Goal: Task Accomplishment & Management: Manage account settings

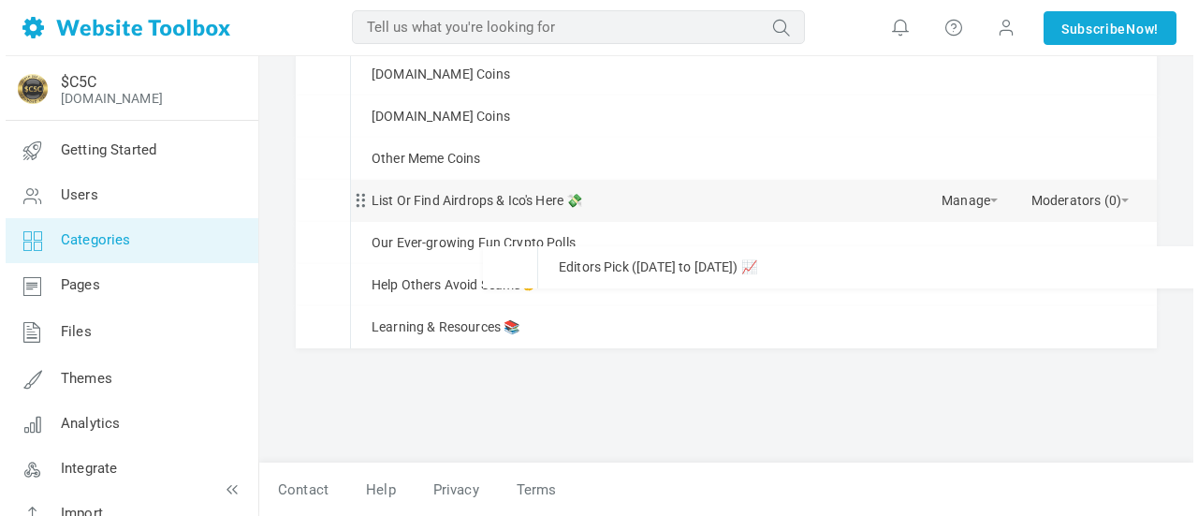
scroll to position [520, 0]
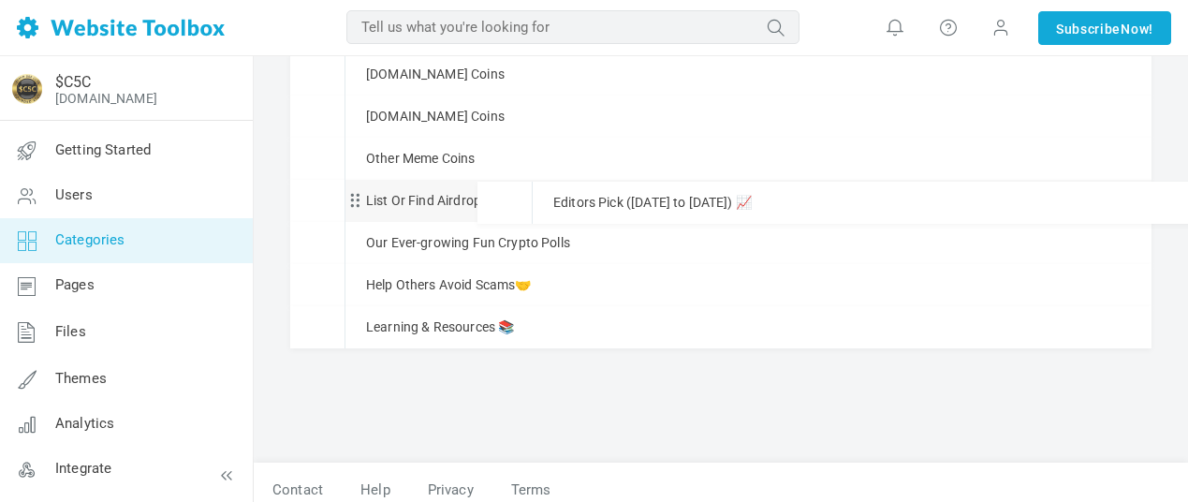
drag, startPoint x: 355, startPoint y: 232, endPoint x: 366, endPoint y: 181, distance: 52.7
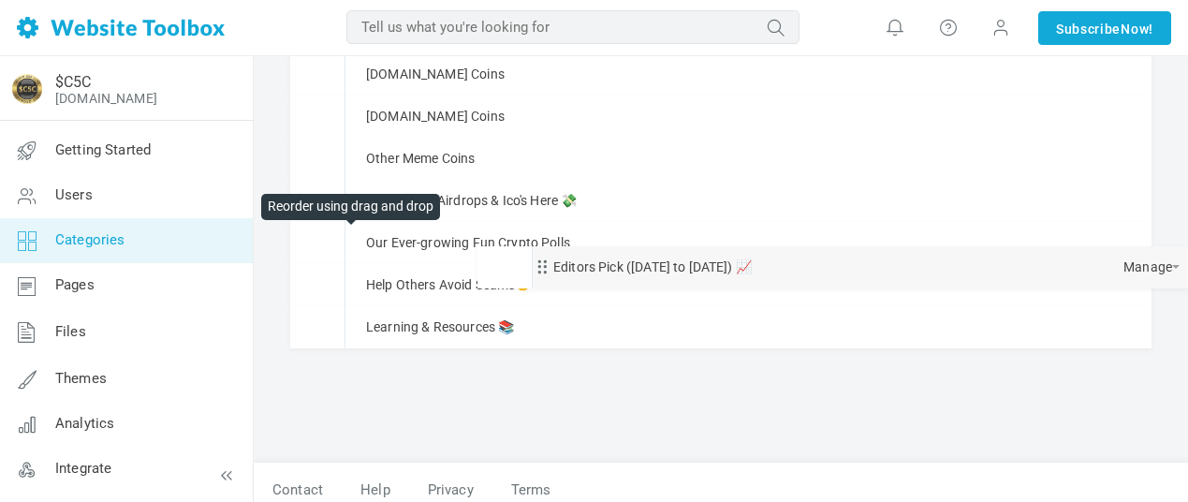
drag, startPoint x: 355, startPoint y: 203, endPoint x: 357, endPoint y: 238, distance: 34.7
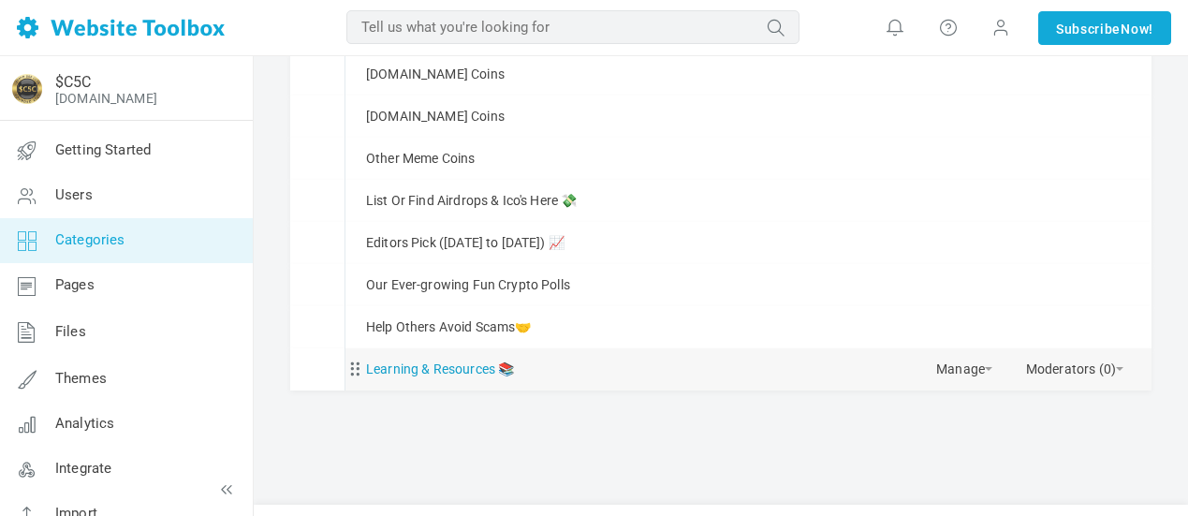
click at [470, 369] on link "Learning & Resources 📚" at bounding box center [440, 369] width 148 height 23
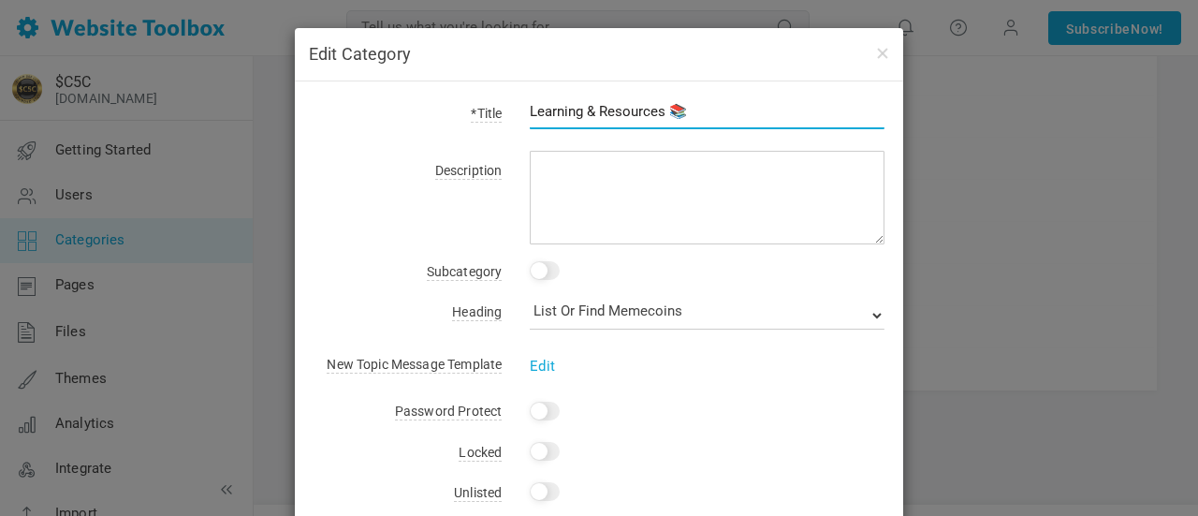
drag, startPoint x: 590, startPoint y: 109, endPoint x: 525, endPoint y: 111, distance: 64.7
click at [530, 111] on input "Learning & Resources 📚" at bounding box center [707, 112] width 355 height 36
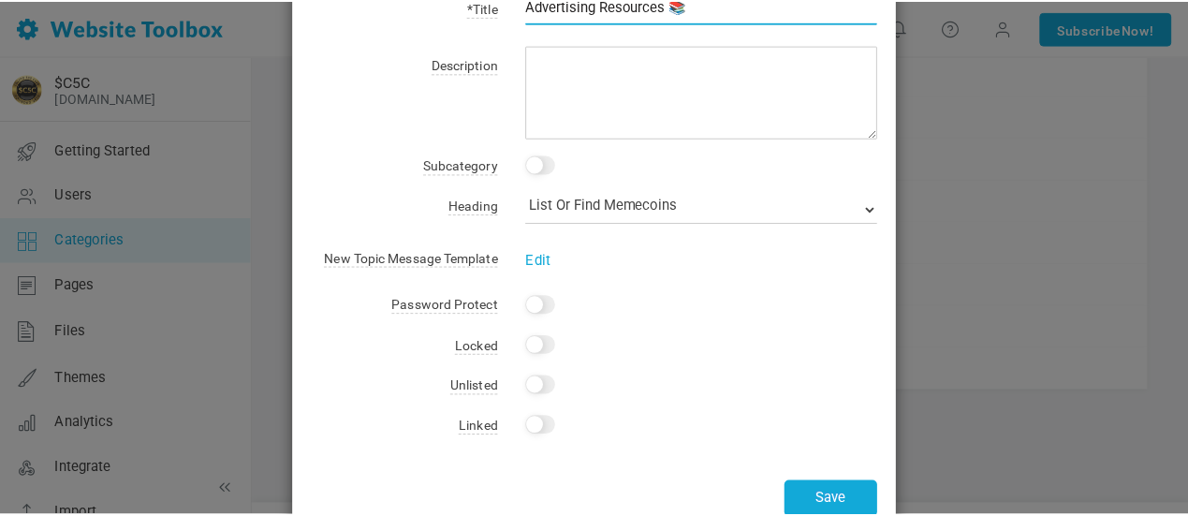
scroll to position [154, 0]
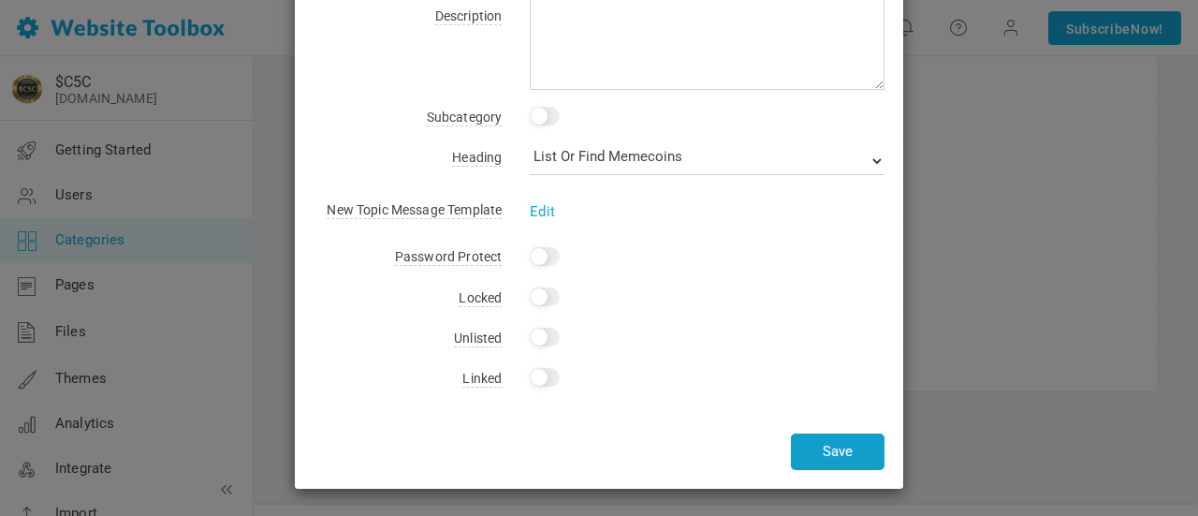
type input "Advertising Resources 📚"
click at [842, 454] on button "Save" at bounding box center [838, 451] width 94 height 37
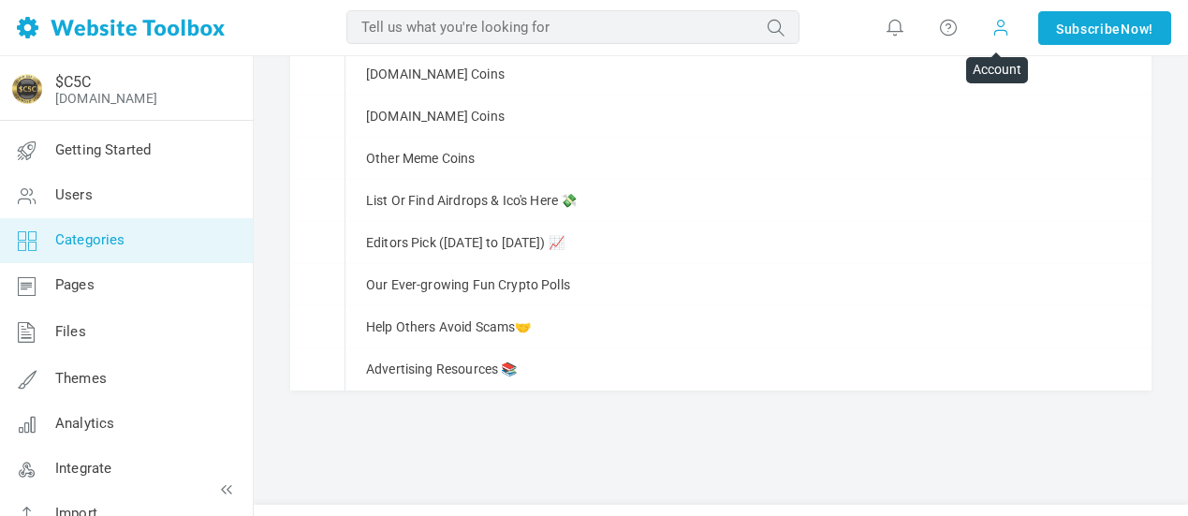
click at [995, 30] on span at bounding box center [1000, 27] width 19 height 21
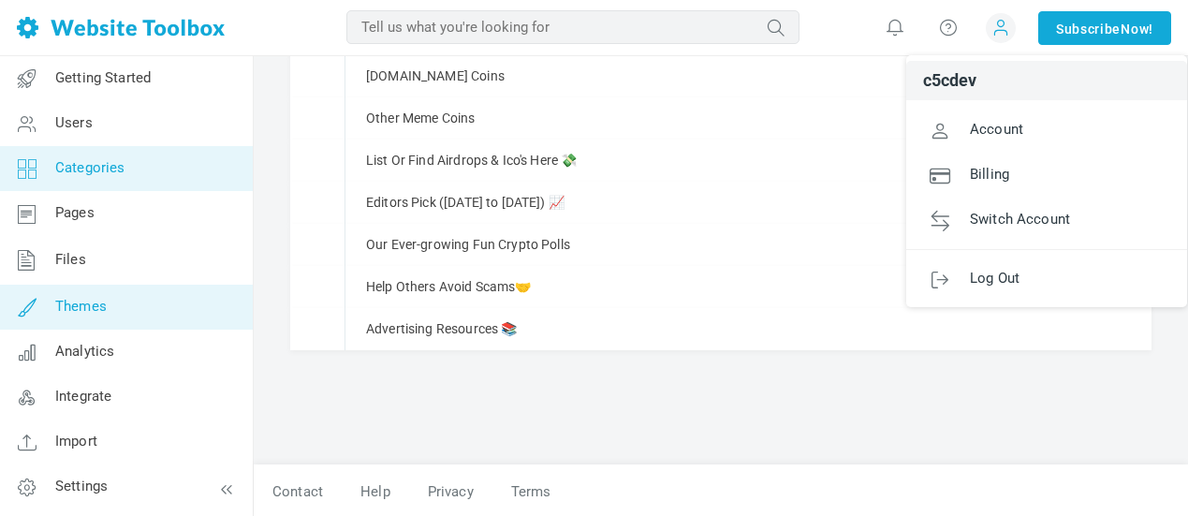
scroll to position [563, 0]
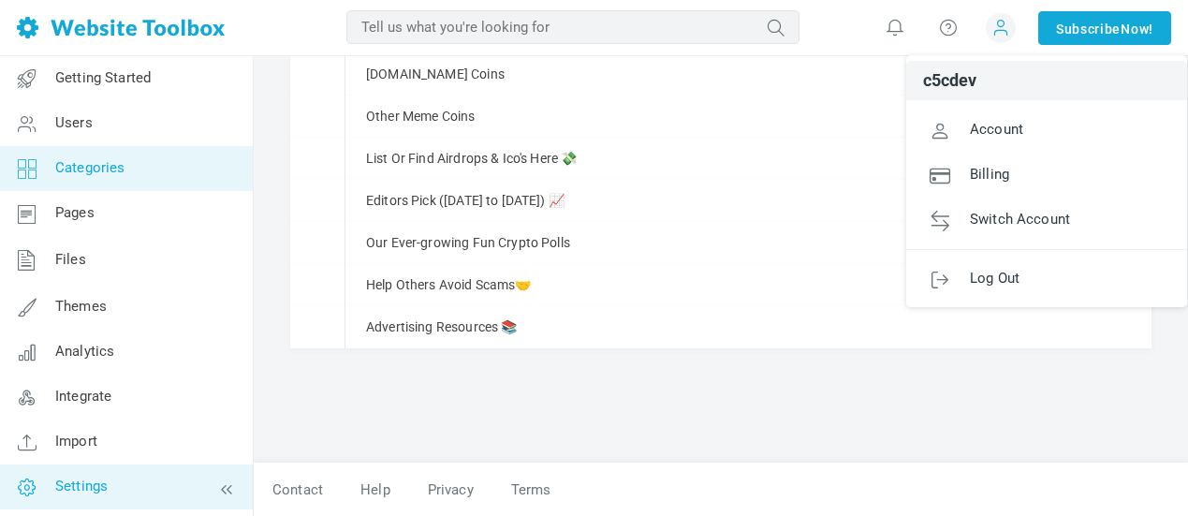
click at [102, 479] on span "Settings" at bounding box center [81, 485] width 52 height 17
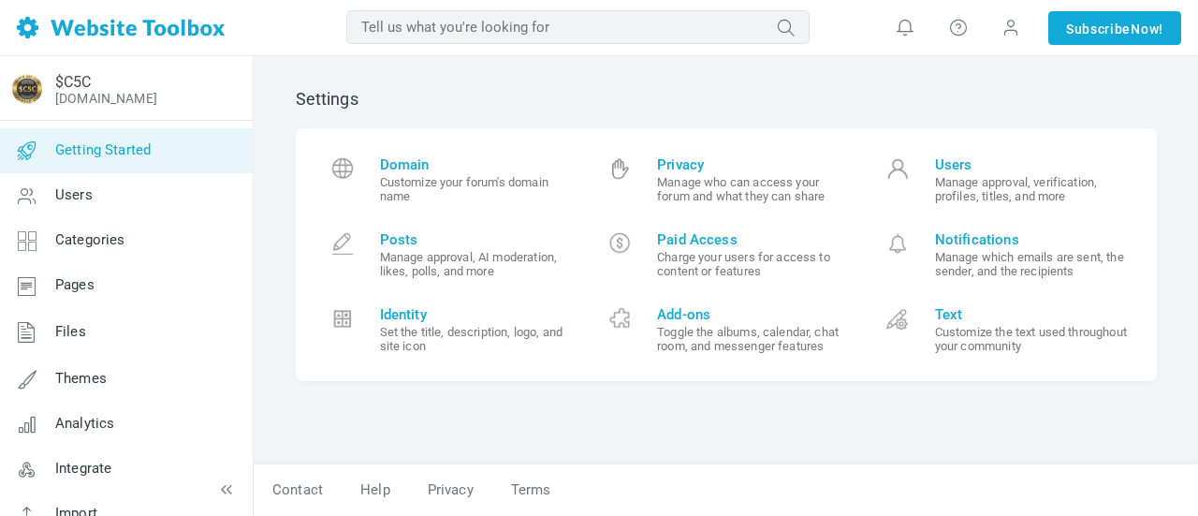
click at [96, 149] on span "Getting Started" at bounding box center [102, 149] width 95 height 17
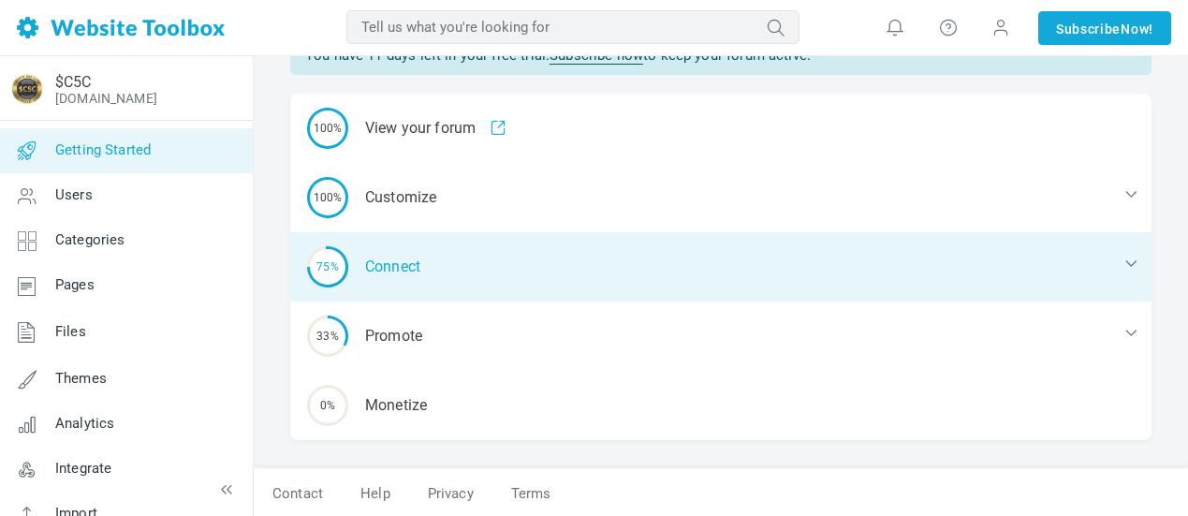
scroll to position [95, 0]
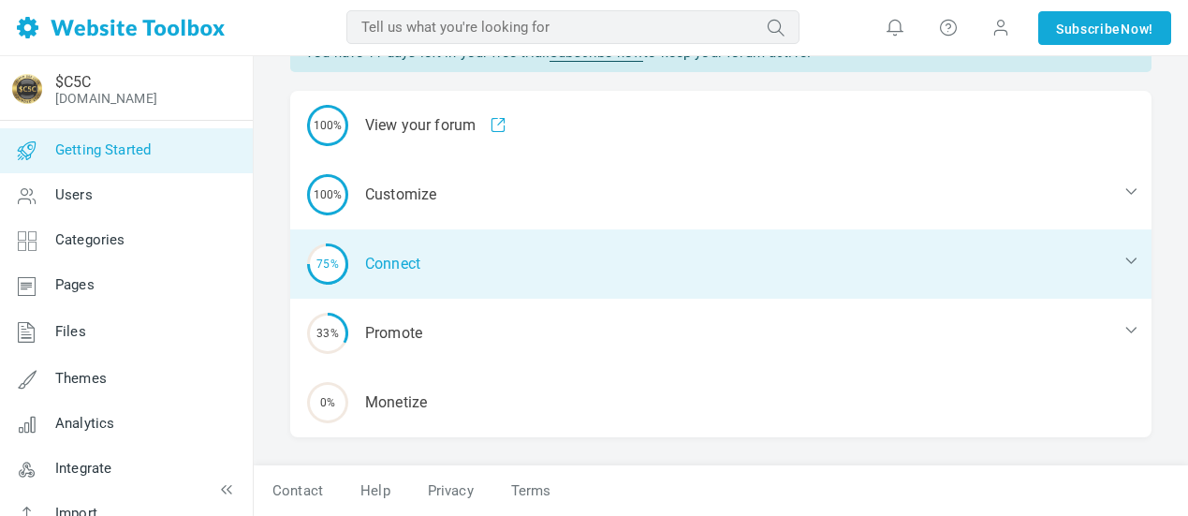
click at [538, 265] on div "75% Connect" at bounding box center [720, 263] width 861 height 69
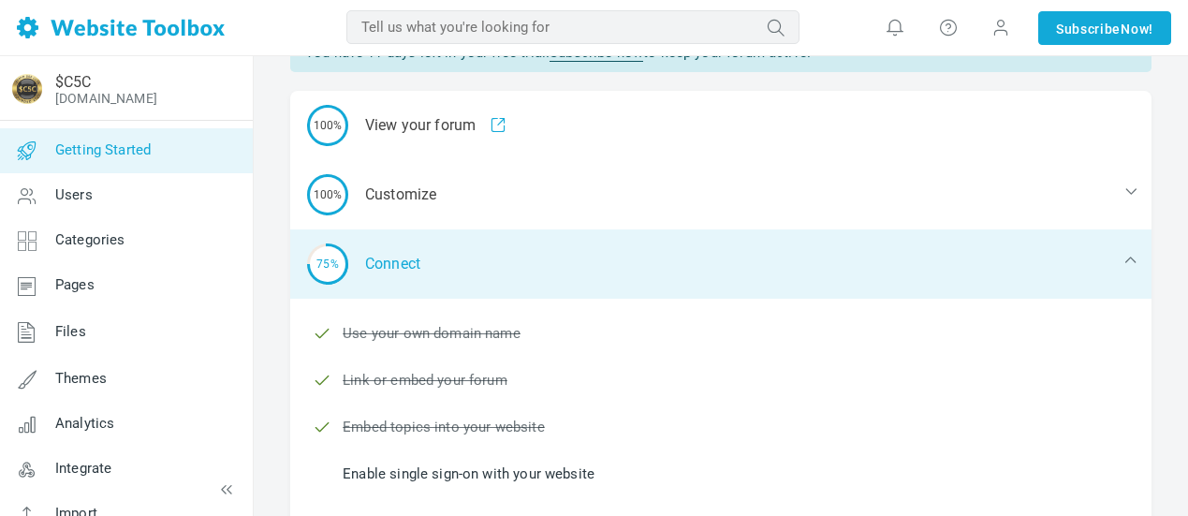
scroll to position [189, 0]
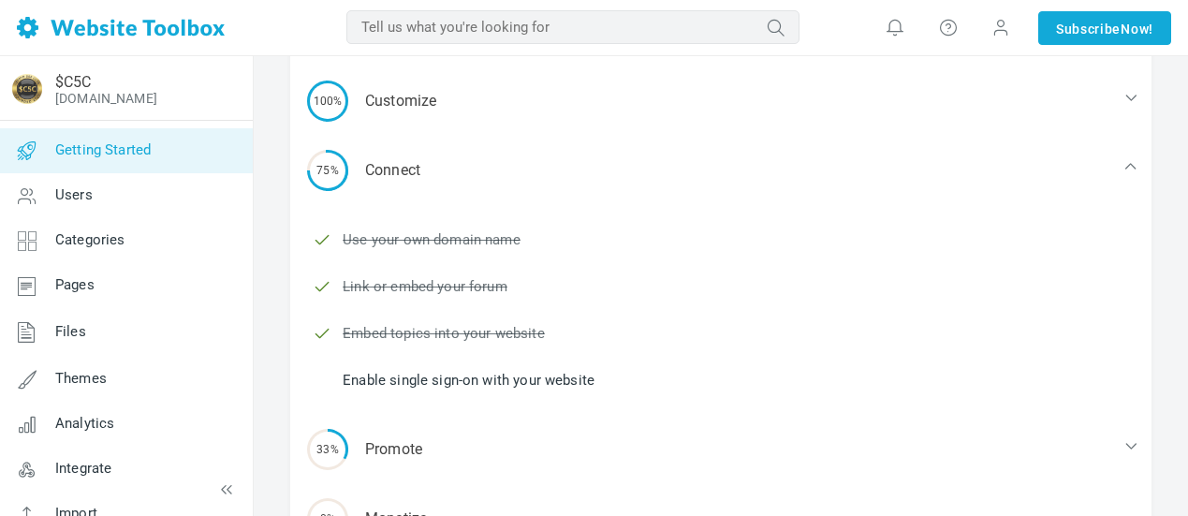
click at [568, 377] on link "Enable single sign-on with your website" at bounding box center [469, 380] width 252 height 21
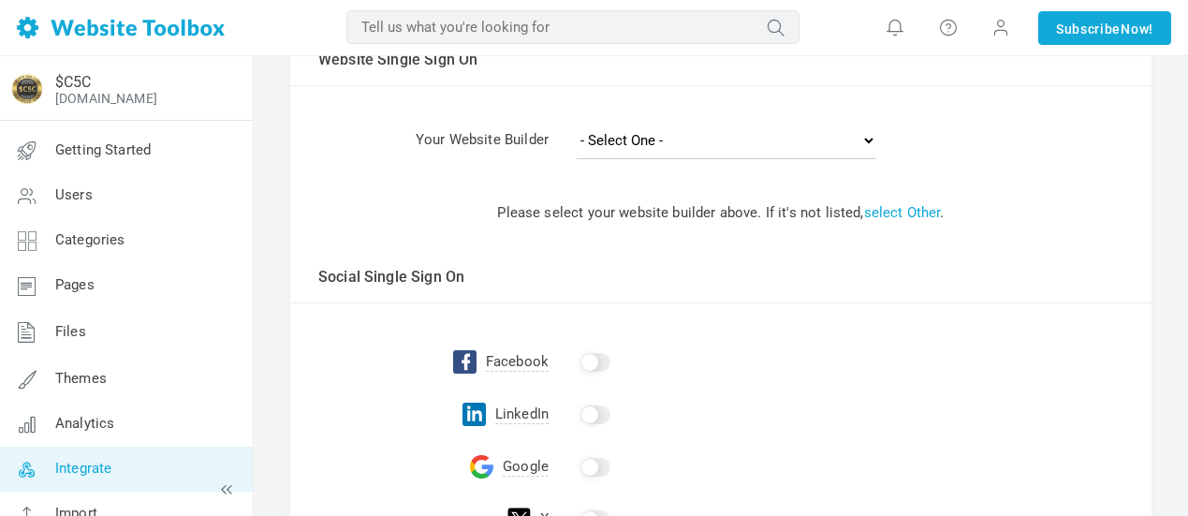
scroll to position [187, 0]
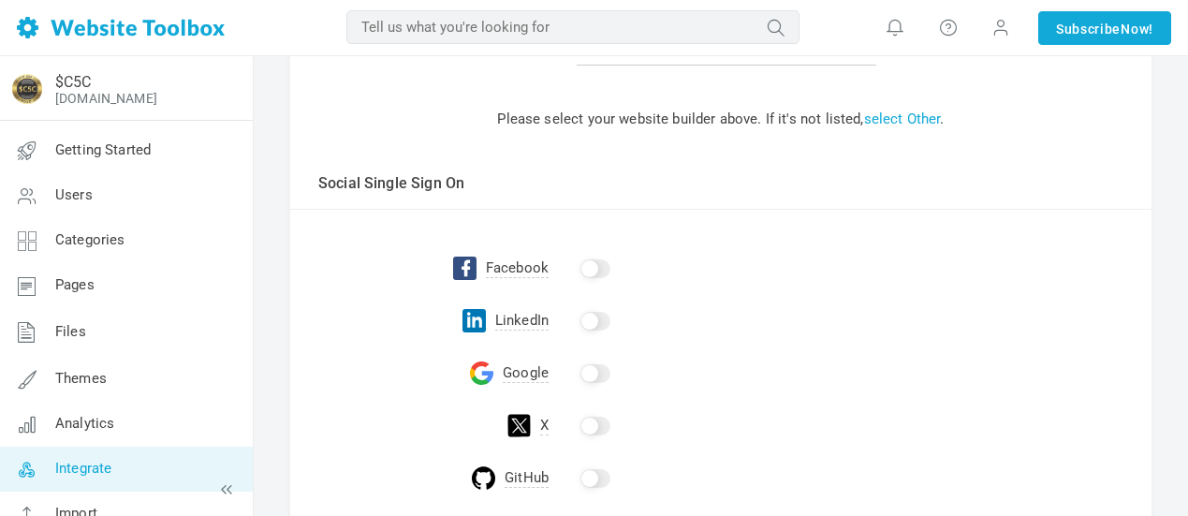
click at [601, 423] on input "checkbox" at bounding box center [595, 426] width 30 height 19
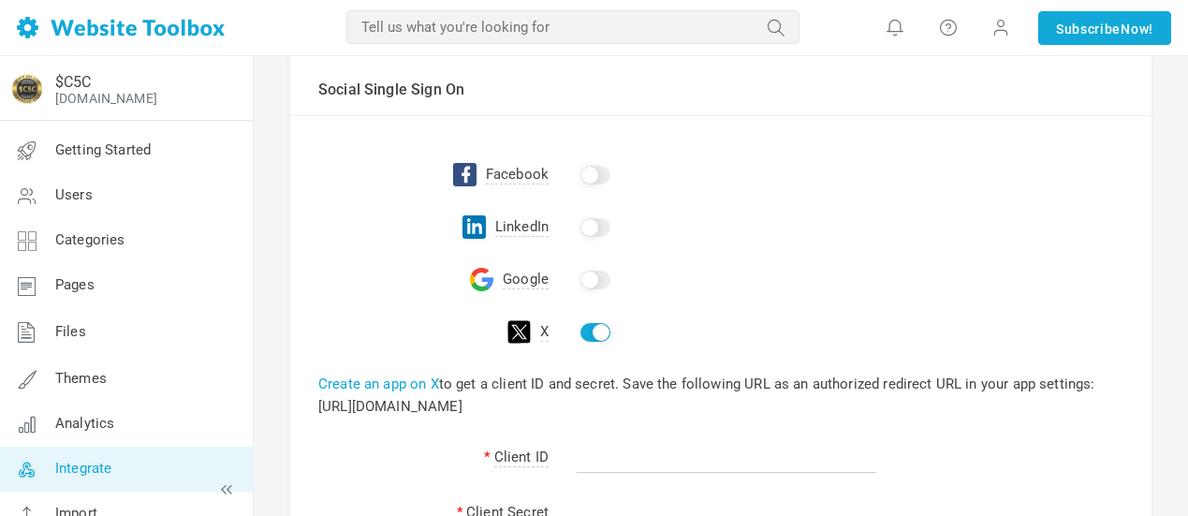
scroll to position [374, 0]
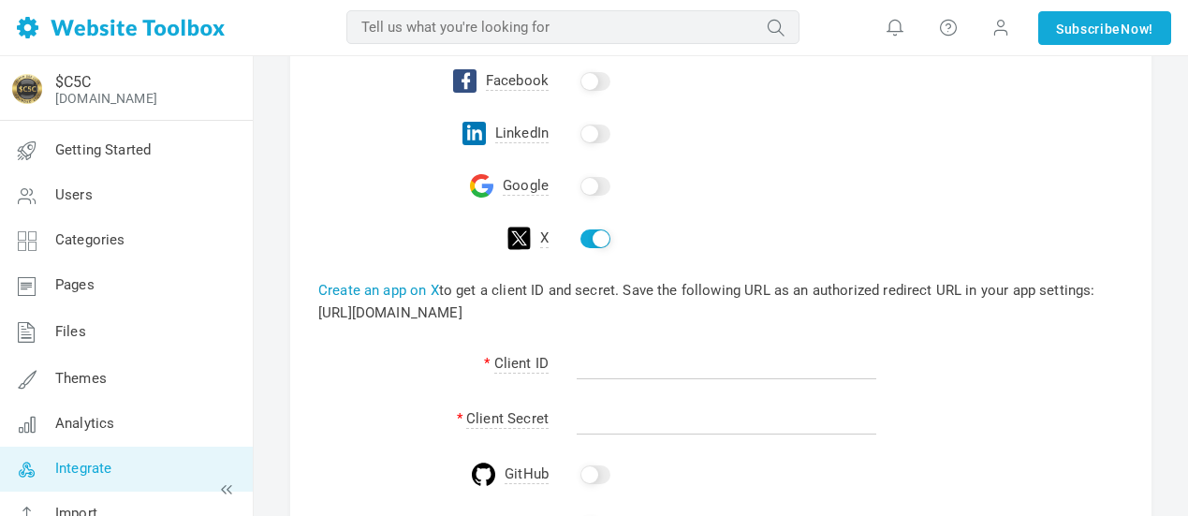
click at [409, 288] on link "Create an app on X" at bounding box center [378, 290] width 121 height 17
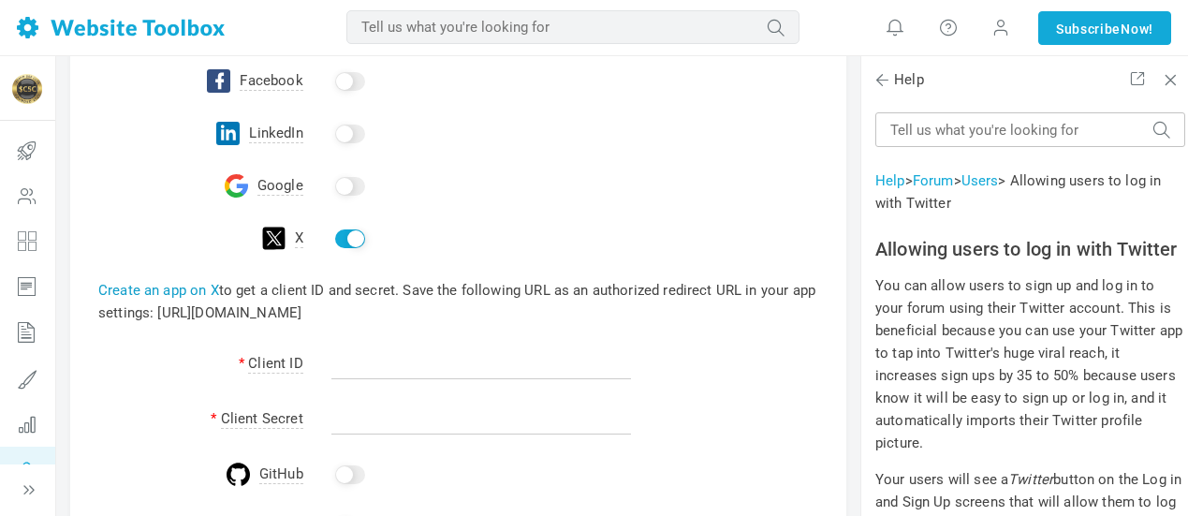
click at [204, 288] on link "Create an app on X" at bounding box center [158, 290] width 121 height 17
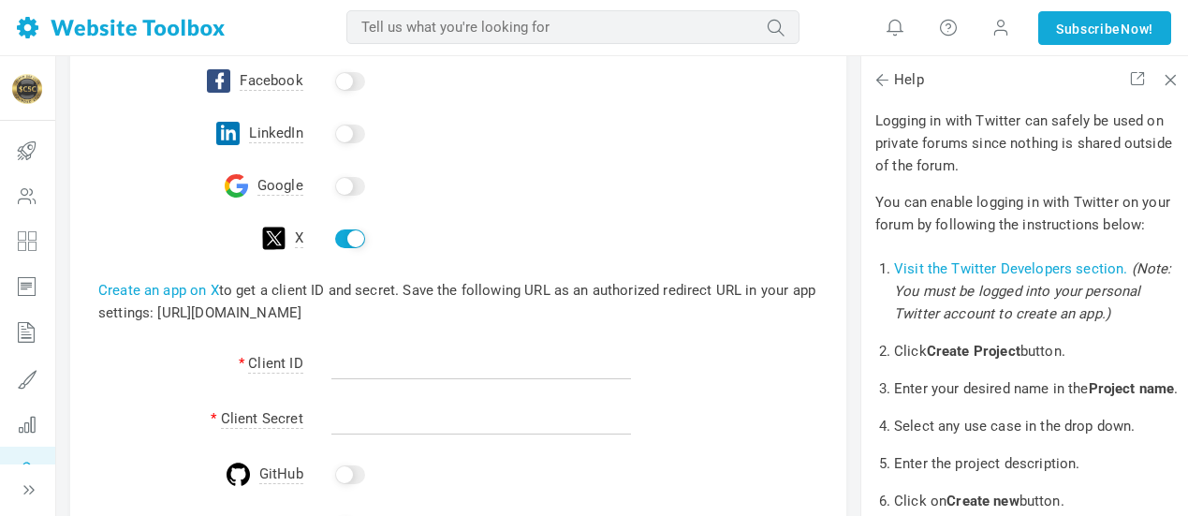
scroll to position [562, 0]
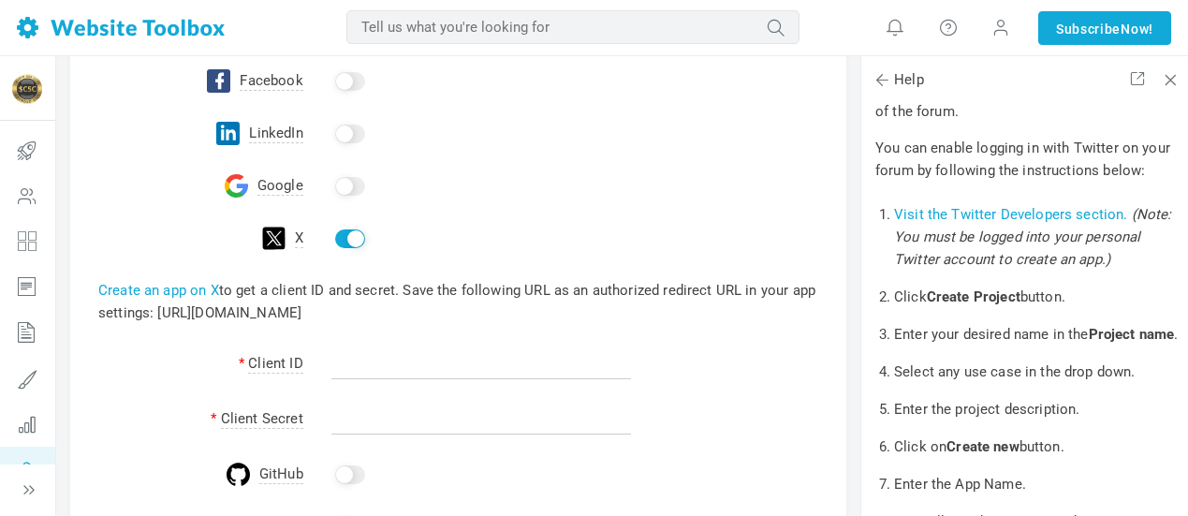
click at [1054, 223] on link "Visit the Twitter Developers section." at bounding box center [1011, 214] width 234 height 17
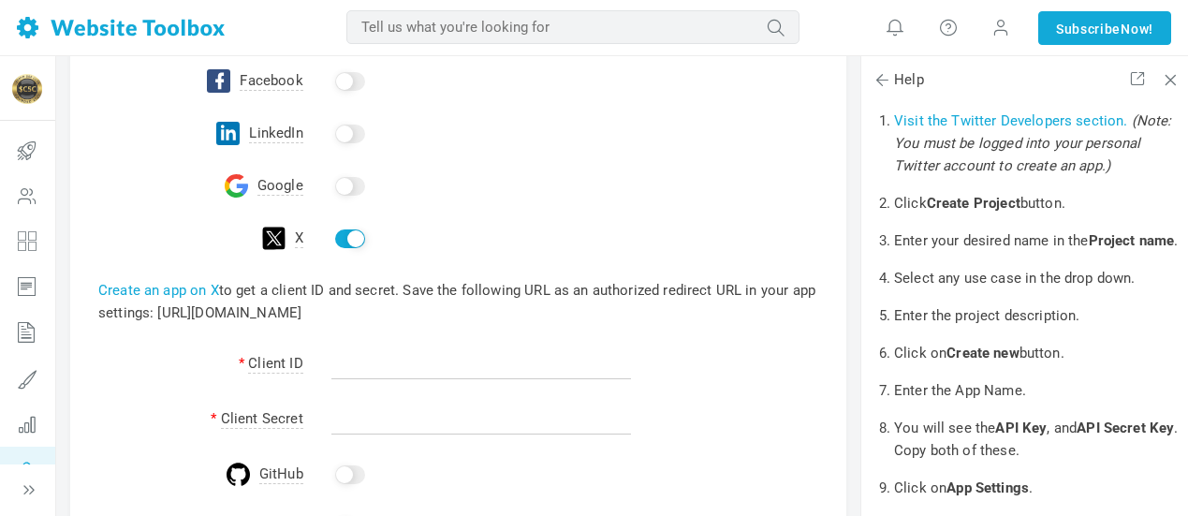
click at [338, 237] on input "checkbox" at bounding box center [350, 238] width 30 height 19
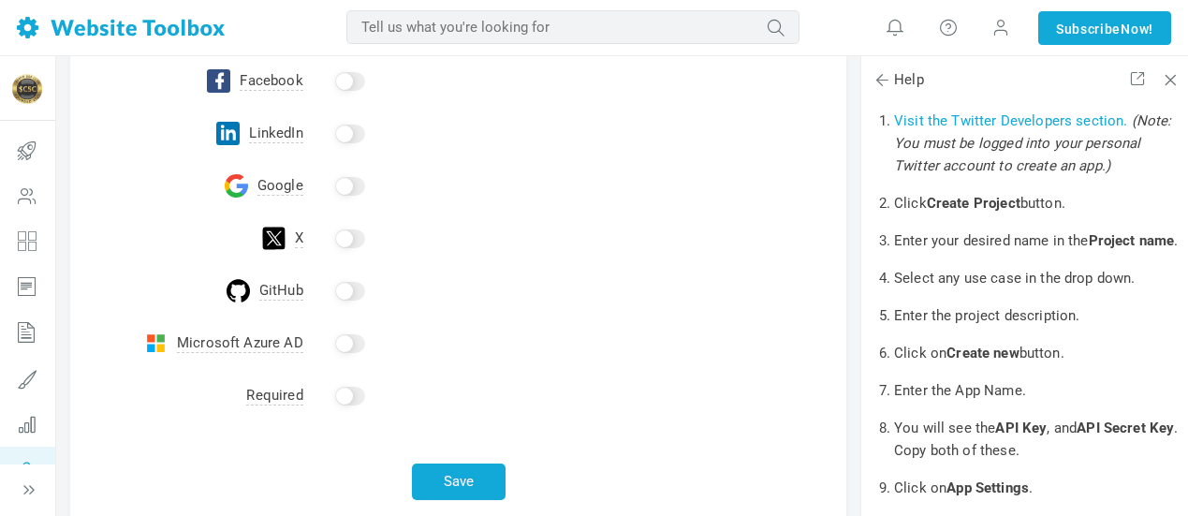
click at [351, 237] on input "checkbox" at bounding box center [350, 238] width 30 height 19
checkbox input "true"
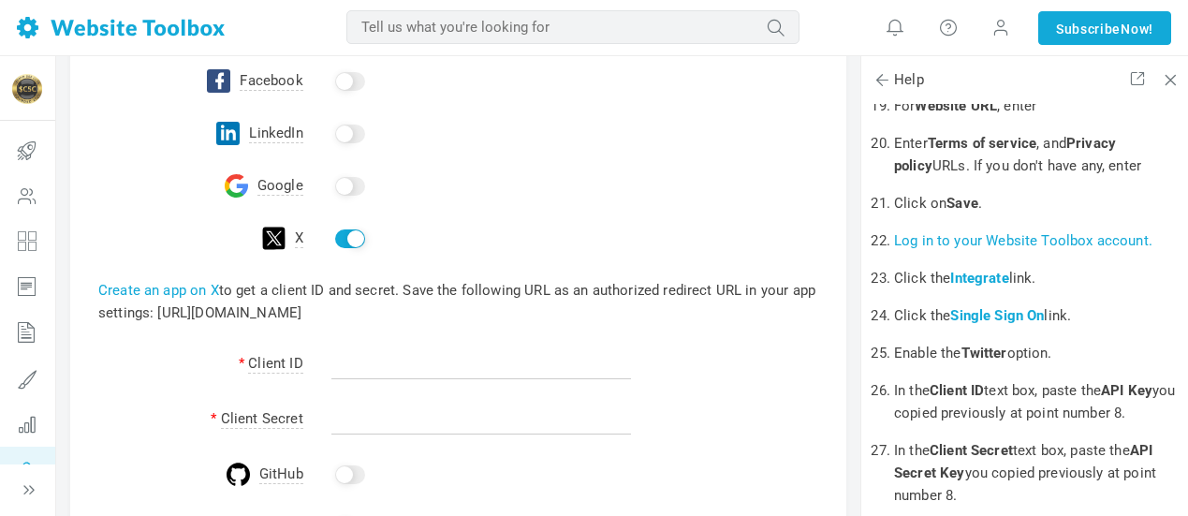
scroll to position [1685, 0]
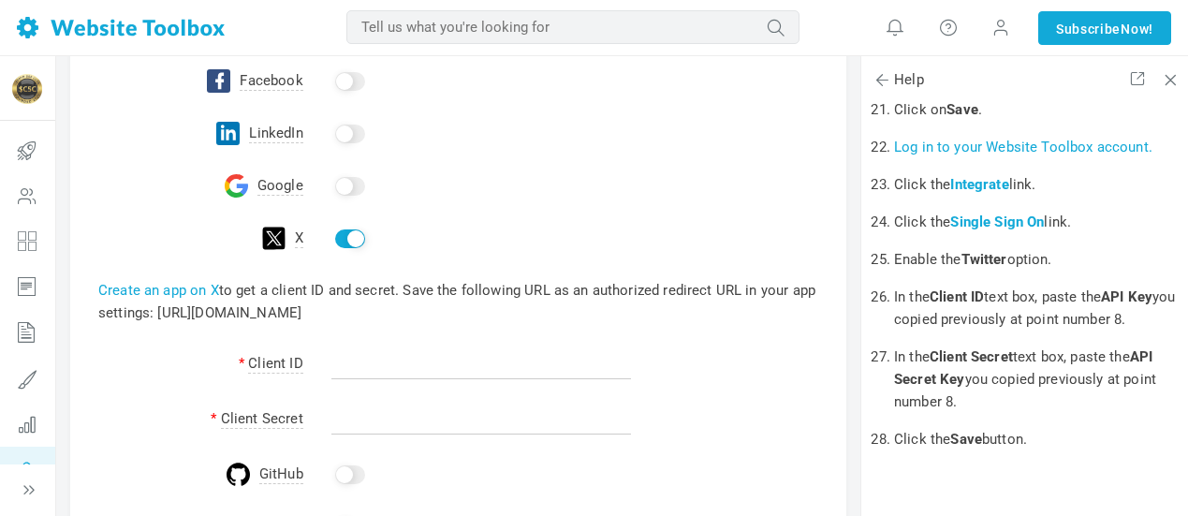
drag, startPoint x: 677, startPoint y: 310, endPoint x: 155, endPoint y: 314, distance: 521.4
click at [155, 314] on td "Create an app on X to get a client ID and secret. Save the following URL as an …" at bounding box center [458, 301] width 776 height 73
copy td "https://www.crypto500club.com/oauth?service=Twitter&action=doOauthCallback"
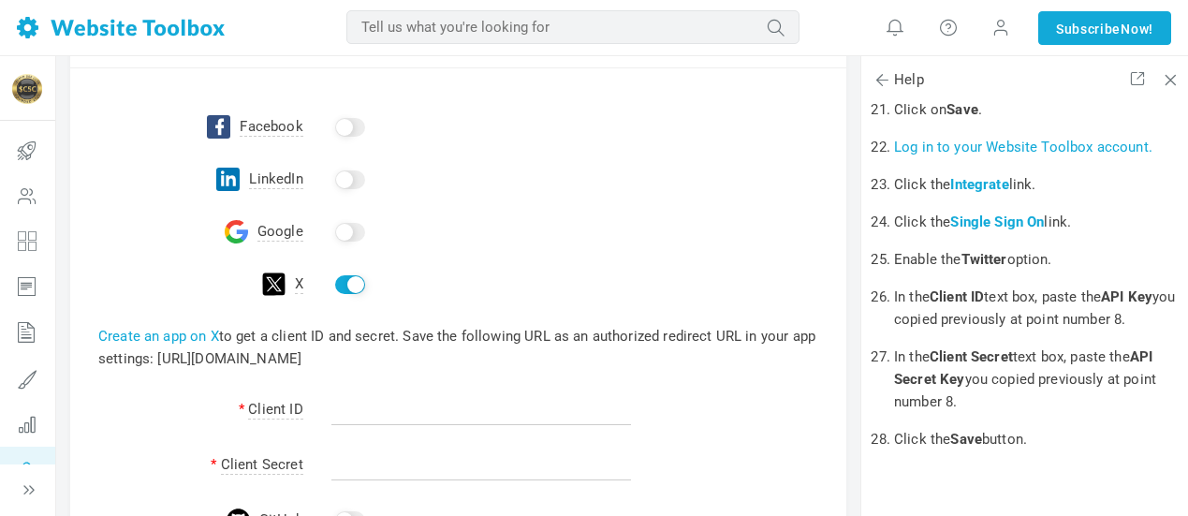
scroll to position [389, 0]
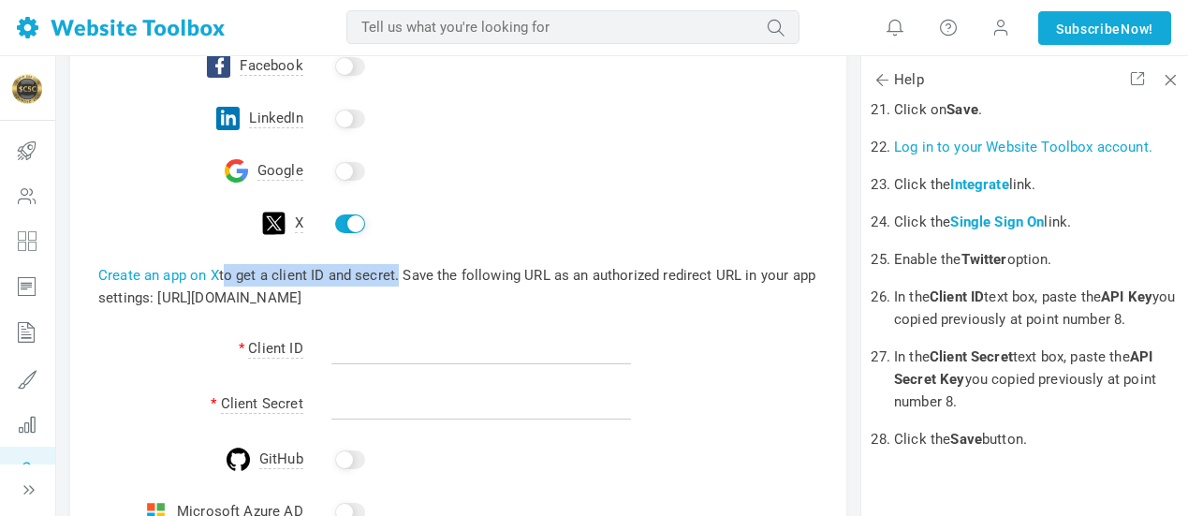
drag, startPoint x: 396, startPoint y: 273, endPoint x: 222, endPoint y: 277, distance: 174.2
click at [222, 277] on td "Create an app on X to get a client ID and secret. Save the following URL as an …" at bounding box center [458, 286] width 776 height 73
copy td "to get a client ID and secret"
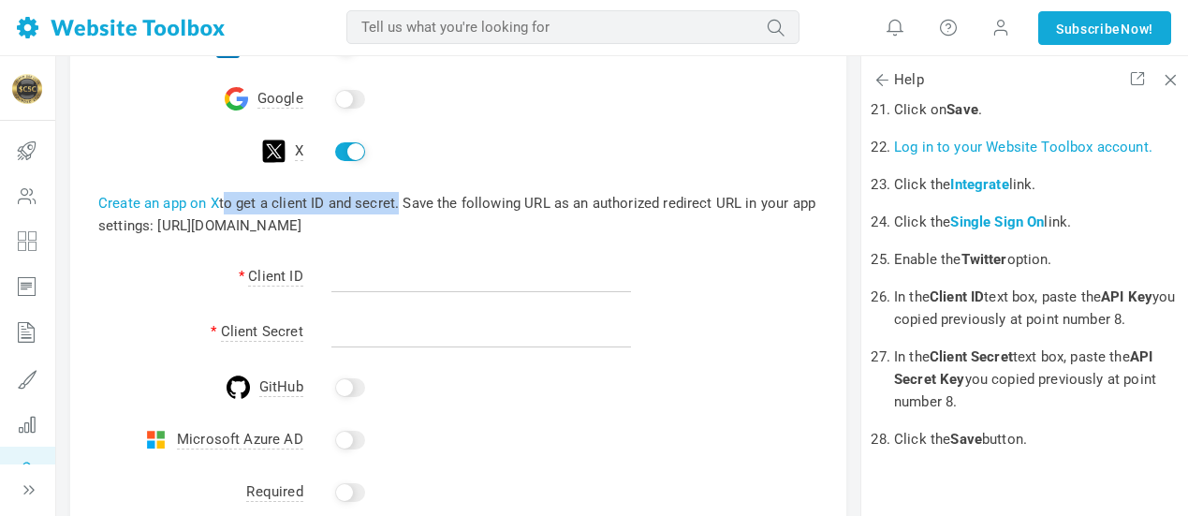
scroll to position [483, 0]
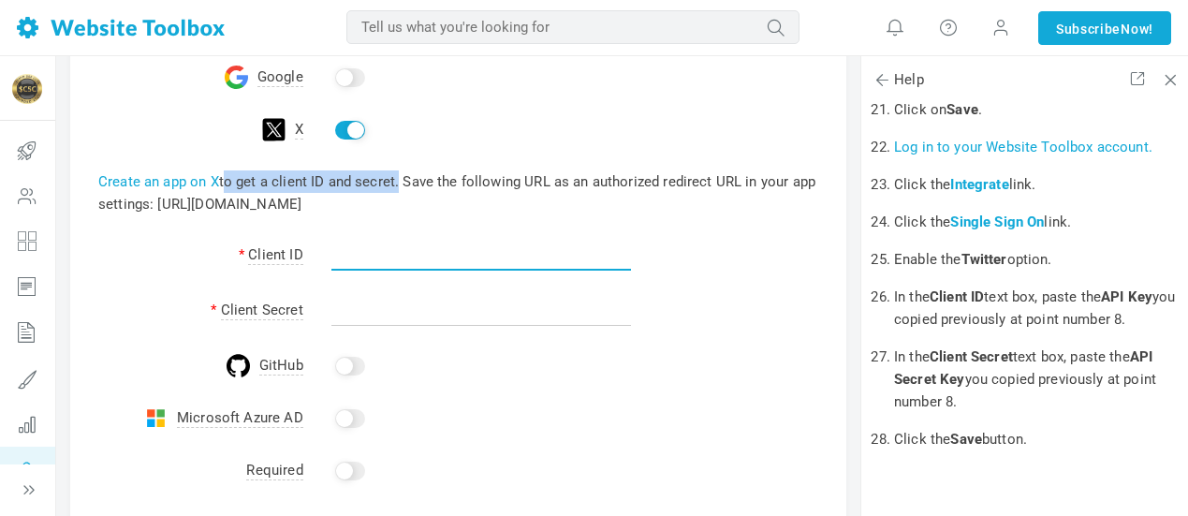
click at [449, 257] on input "text" at bounding box center [481, 253] width 300 height 36
paste input "31371055"
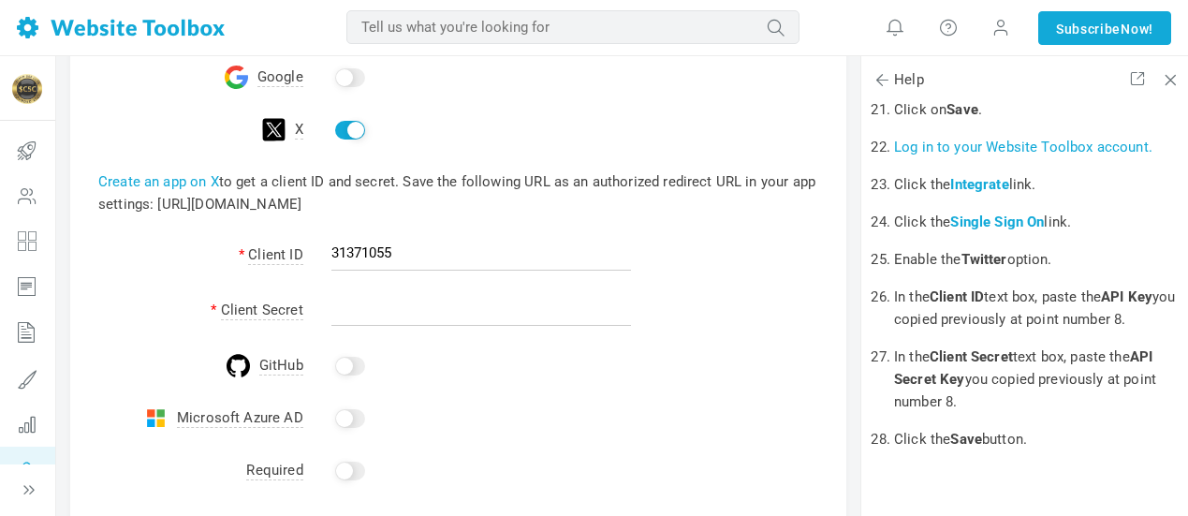
click at [690, 262] on td "31371055" at bounding box center [574, 256] width 543 height 55
click at [383, 307] on input "text" at bounding box center [481, 308] width 300 height 36
drag, startPoint x: 400, startPoint y: 252, endPoint x: 318, endPoint y: 254, distance: 81.5
click at [318, 254] on td "31371055" at bounding box center [574, 256] width 543 height 55
paste input "M3lURzBadnJya0VxNkxobEpJT3U6MTpjaQ"
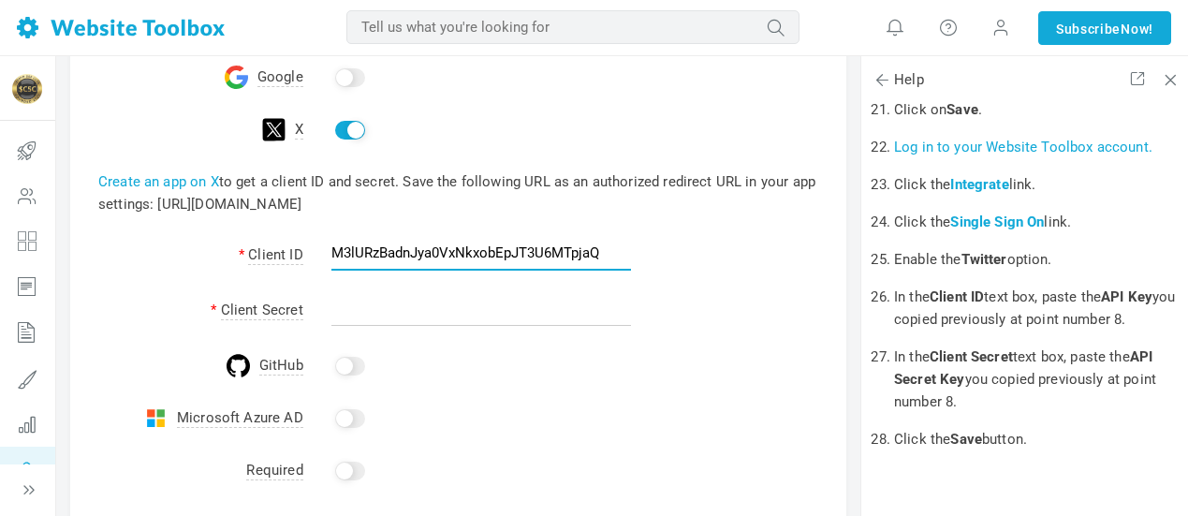
type input "M3lURzBadnJya0VxNkxobEpJT3U6MTpjaQ"
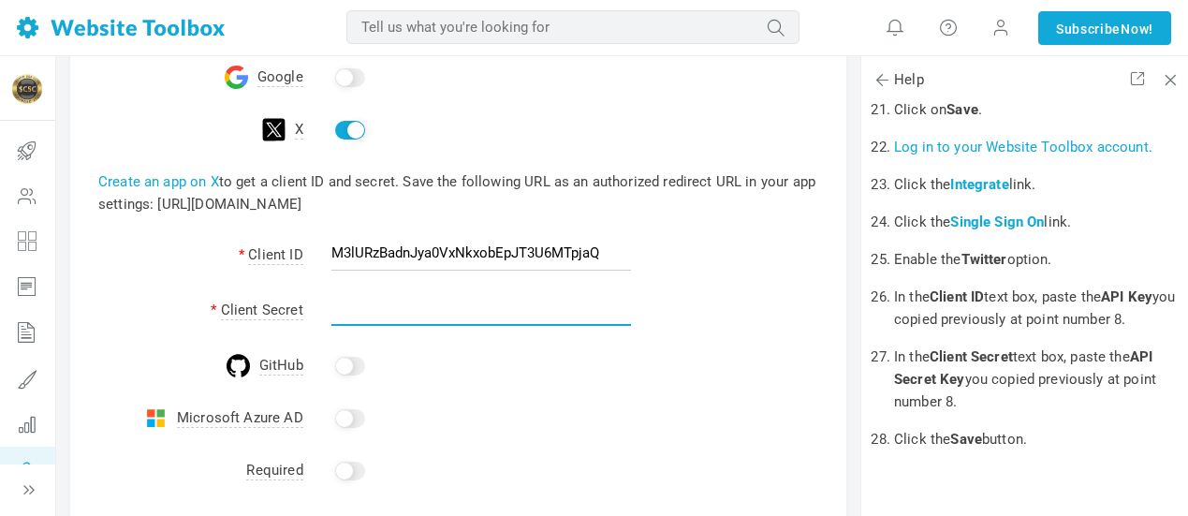
click at [337, 309] on input "text" at bounding box center [481, 308] width 300 height 36
paste input "****gbwwwz"
click at [354, 307] on input "****gbwwwz" at bounding box center [481, 308] width 300 height 36
drag, startPoint x: 439, startPoint y: 299, endPoint x: 304, endPoint y: 315, distance: 135.9
click at [304, 315] on td "****gbwwwz" at bounding box center [574, 312] width 543 height 55
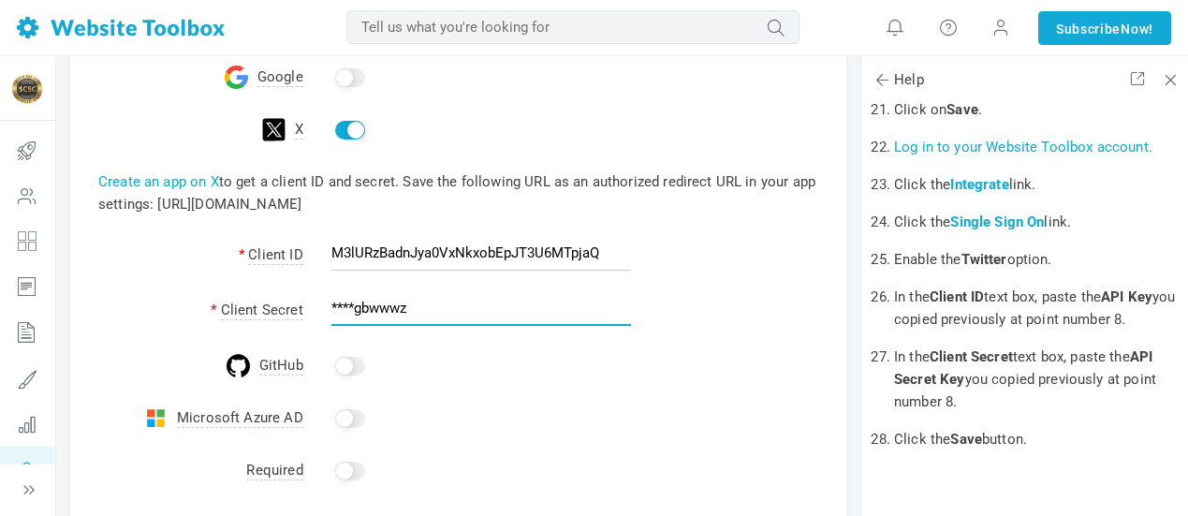
paste input "7BKJJPNSPer473lBSa2sA1vGEUZBEOIXqd53s90tbFz3lbOYT6"
type input "7BKJJPNSPer473lBSa2sA1vGEUZBEOIXqd53s90tbFz3lbOYT6"
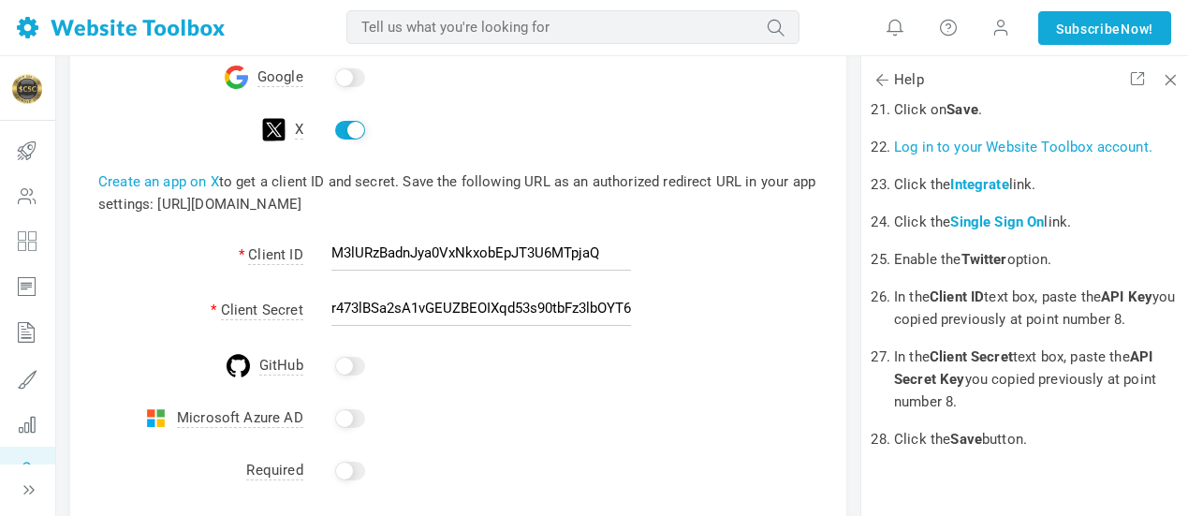
click at [729, 271] on td "M3lURzBadnJya0VxNkxobEpJT3U6MTpjaQ" at bounding box center [574, 256] width 543 height 55
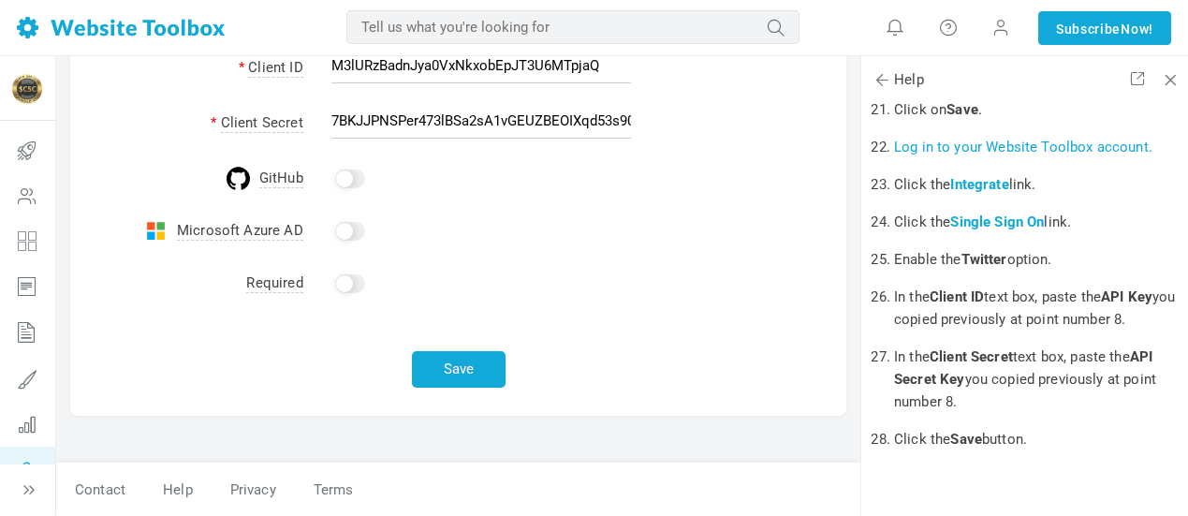
scroll to position [577, 0]
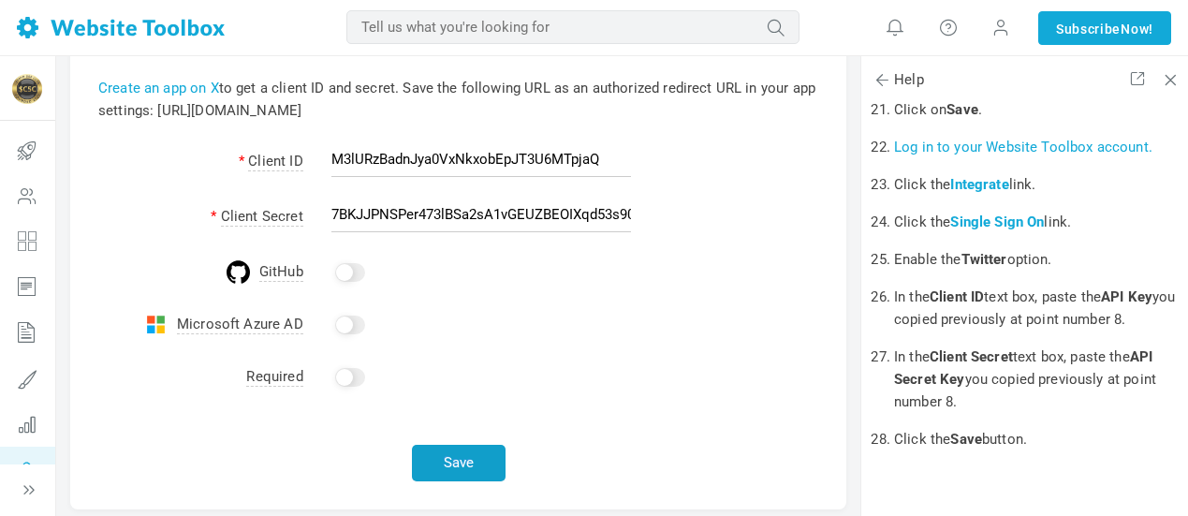
click at [466, 456] on button "Save" at bounding box center [459, 463] width 94 height 37
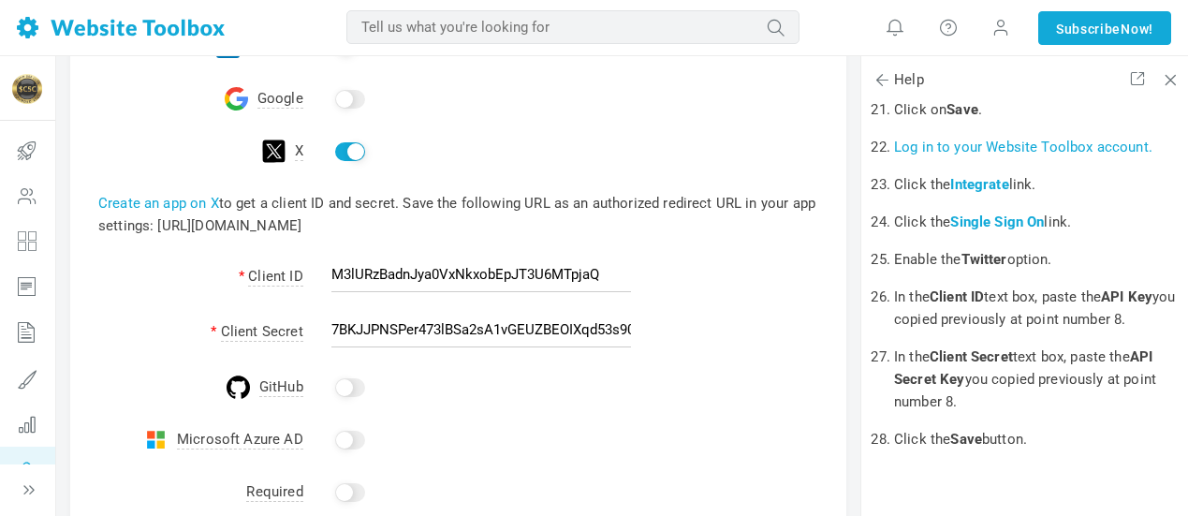
scroll to position [468, 0]
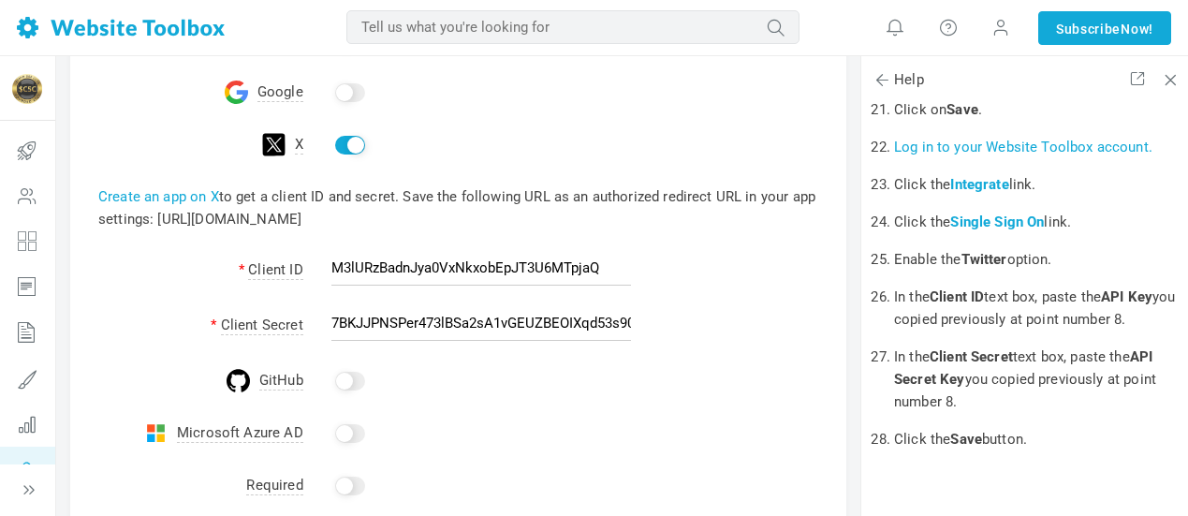
click at [342, 146] on input "checkbox" at bounding box center [350, 145] width 30 height 19
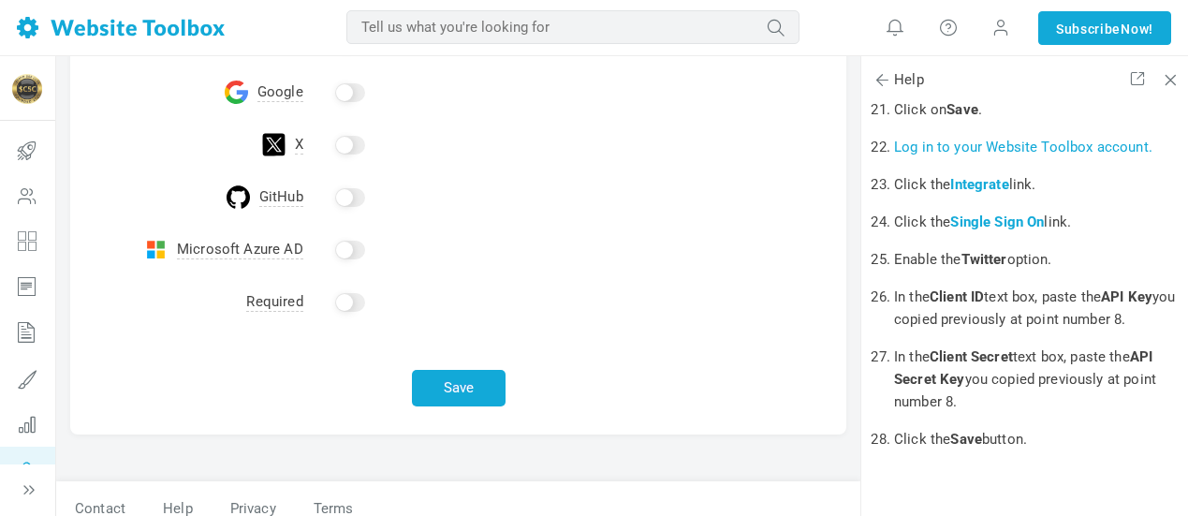
click at [359, 140] on input "checkbox" at bounding box center [350, 145] width 30 height 19
checkbox input "true"
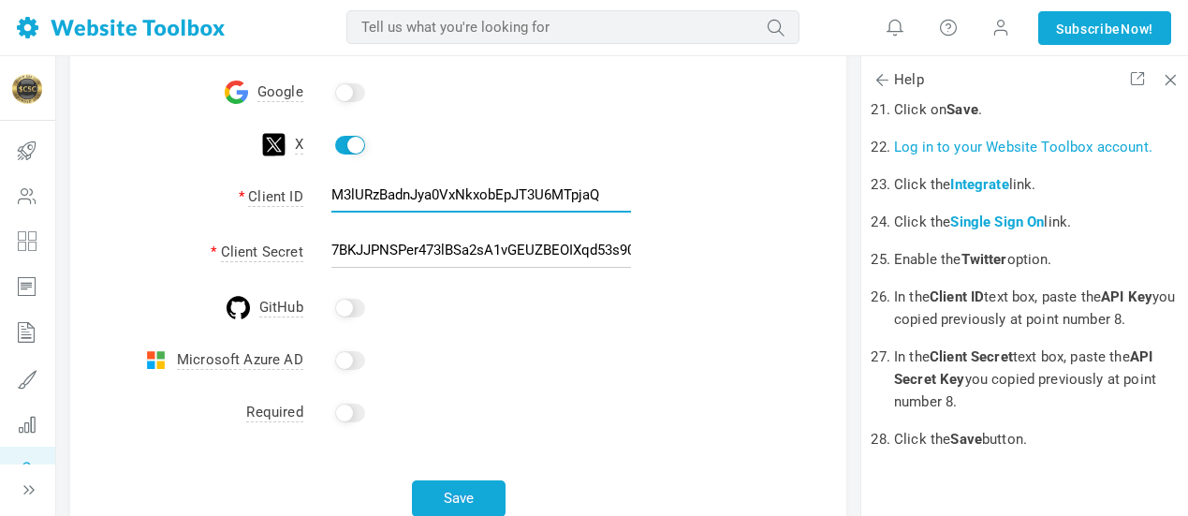
drag, startPoint x: 331, startPoint y: 192, endPoint x: 711, endPoint y: 209, distance: 379.5
click at [709, 212] on td "M3lURzBadnJya0VxNkxobEpJT3U6MTpjaQ" at bounding box center [574, 198] width 543 height 55
paste input "Qmm93W8kyll8ilNZLyIL0Dm3q"
type input "Qmm93W8kyll8ilNZLyIL0Dm3q"
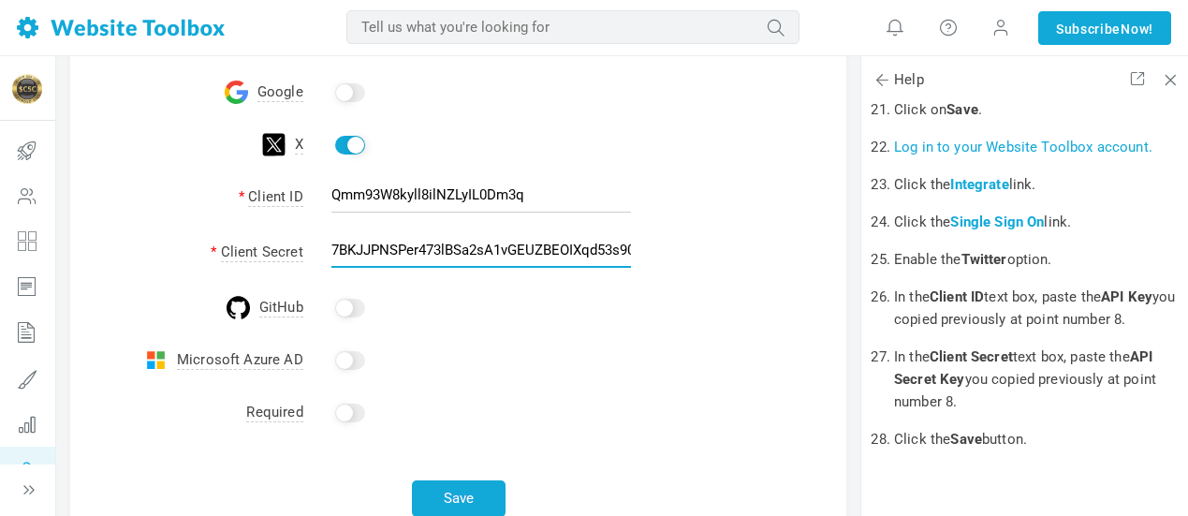
scroll to position [0, 89]
drag, startPoint x: 332, startPoint y: 252, endPoint x: 705, endPoint y: 262, distance: 372.7
click at [705, 262] on td "7BKJJPNSPer473lBSa2sA1vGEUZBEOIXqd53s90tbFz3lbOYT6" at bounding box center [574, 254] width 543 height 55
paste input "IOERKfvXGw9s2jbAwsKd2swM79mTaKbfW5GwhQTLwZ9nh3jR0y"
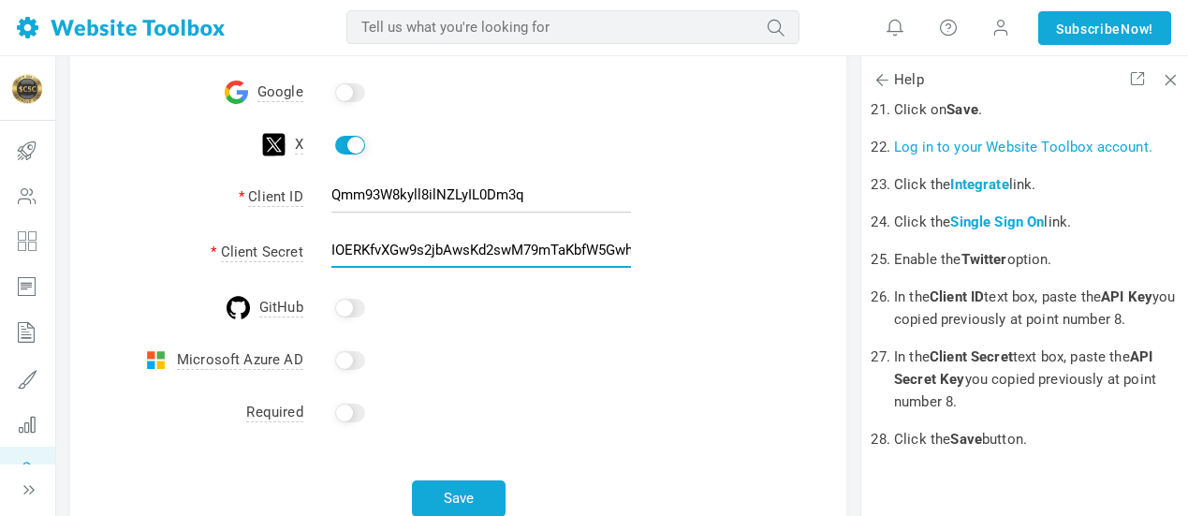
scroll to position [0, 110]
type input "IOERKfvXGw9s2jbAwsKd2swM79mTaKbfW5GwhQTLwZ9nh3jR0y"
click at [708, 264] on td "IOERKfvXGw9s2jbAwsKd2swM79mTaKbfW5GwhQTLwZ9nh3jR0y" at bounding box center [574, 254] width 543 height 55
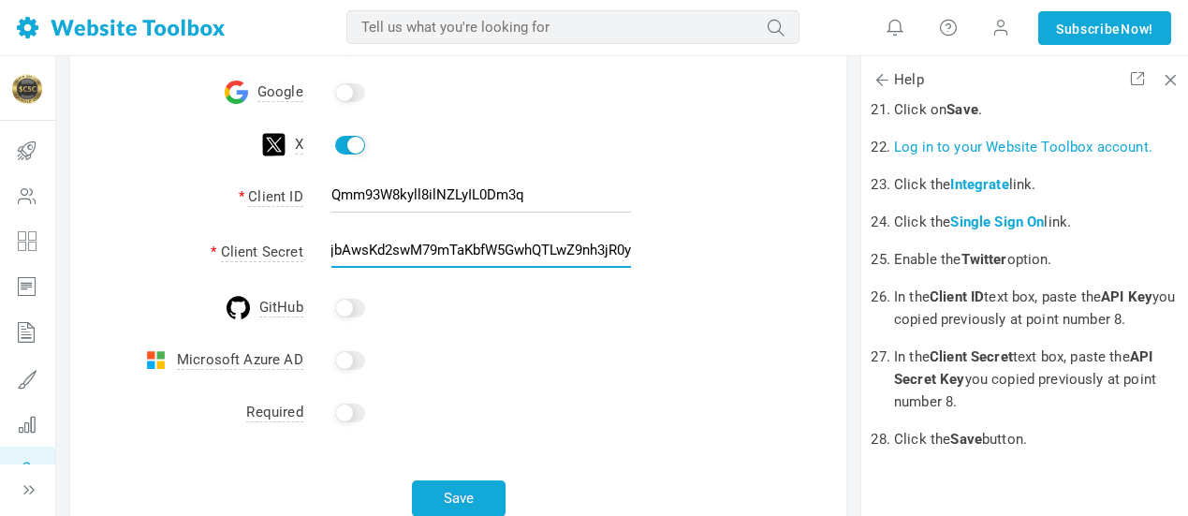
drag, startPoint x: 555, startPoint y: 257, endPoint x: 703, endPoint y: 271, distance: 148.5
click at [703, 271] on td "IOERKfvXGw9s2jbAwsKd2swM79mTaKbfW5GwhQTLwZ9nh3jR0y" at bounding box center [574, 254] width 543 height 55
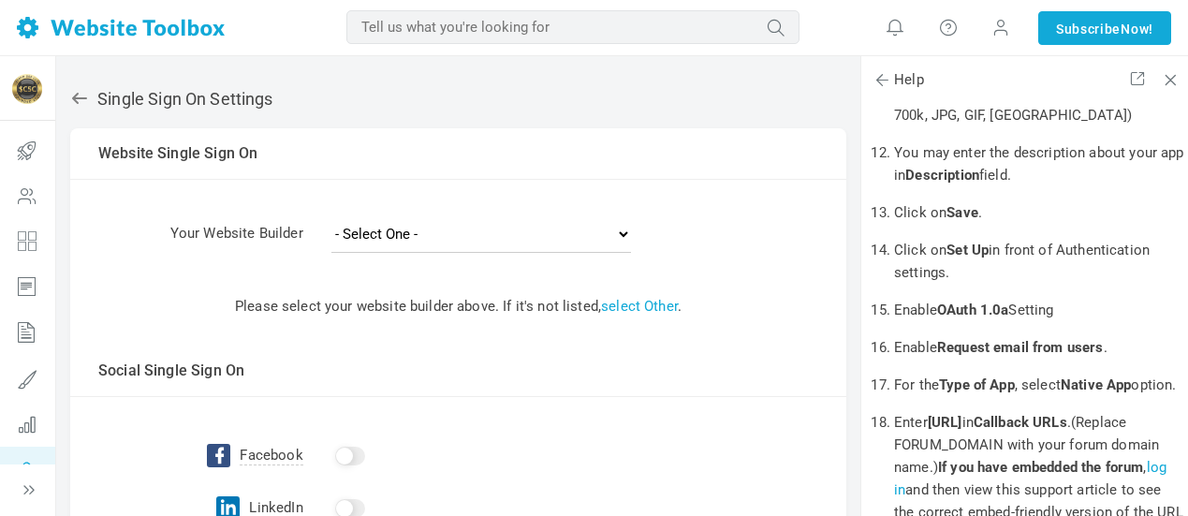
scroll to position [1123, 0]
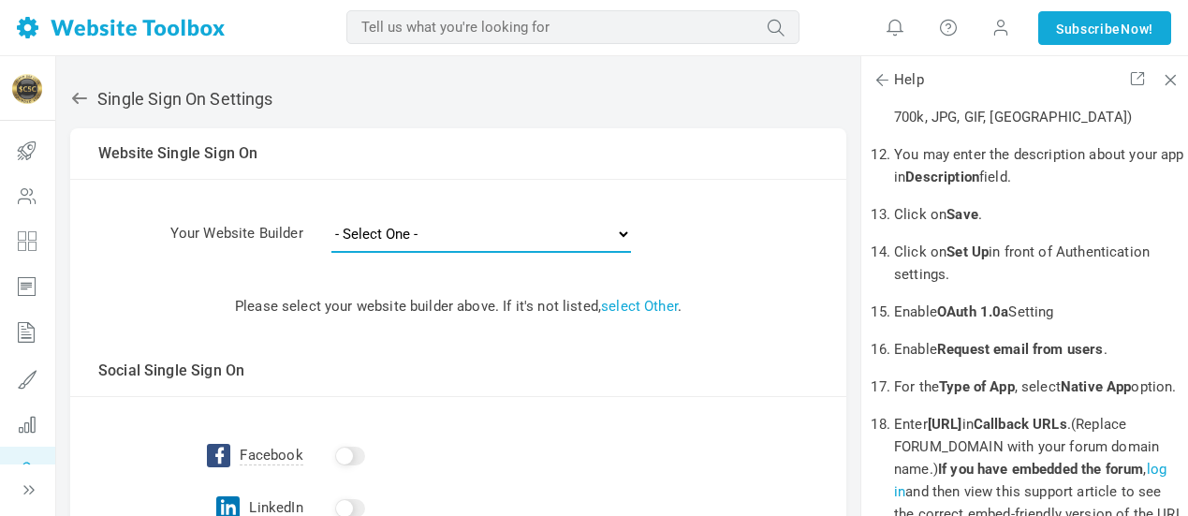
click at [583, 240] on select "- Select One - Other Brilliant Directories CraftCMS Drupal Duda Dynadot Ghost G…" at bounding box center [481, 233] width 300 height 37
click at [845, 204] on td at bounding box center [458, 194] width 776 height 28
click at [622, 233] on select "- Select One - Other Brilliant Directories CraftCMS Drupal Duda Dynadot Ghost G…" at bounding box center [481, 233] width 300 height 37
select select "other"
click at [331, 215] on select "- Select One - Other Brilliant Directories CraftCMS Drupal Duda Dynadot Ghost G…" at bounding box center [481, 233] width 300 height 37
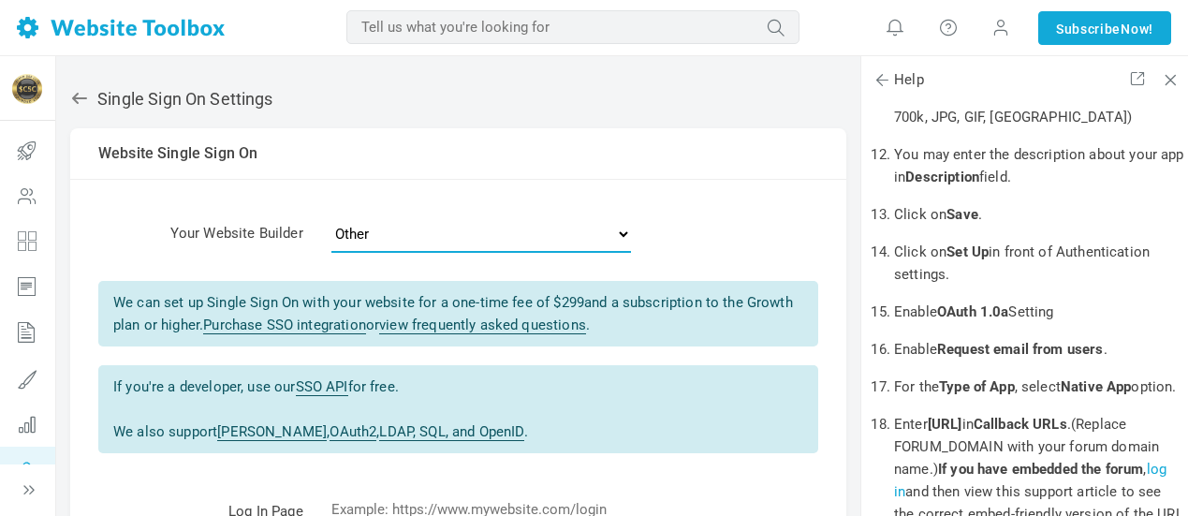
click at [595, 243] on select "- Select One - Other Brilliant Directories CraftCMS Drupal Duda Dynadot Ghost G…" at bounding box center [481, 233] width 300 height 37
select select
click at [331, 215] on select "- Select One - Other Brilliant Directories CraftCMS Drupal Duda Dynadot Ghost G…" at bounding box center [481, 233] width 300 height 37
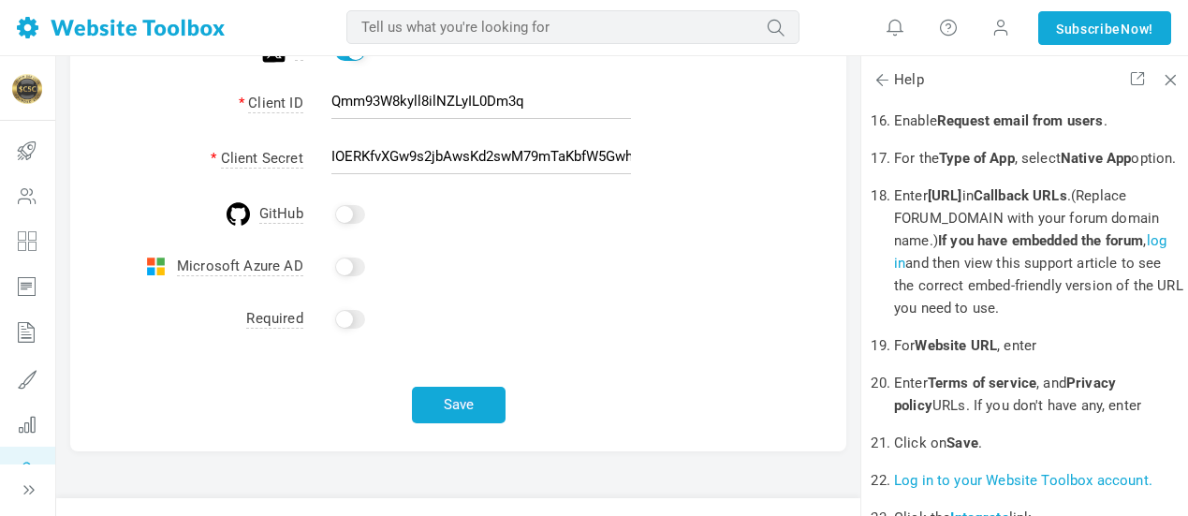
scroll to position [1404, 0]
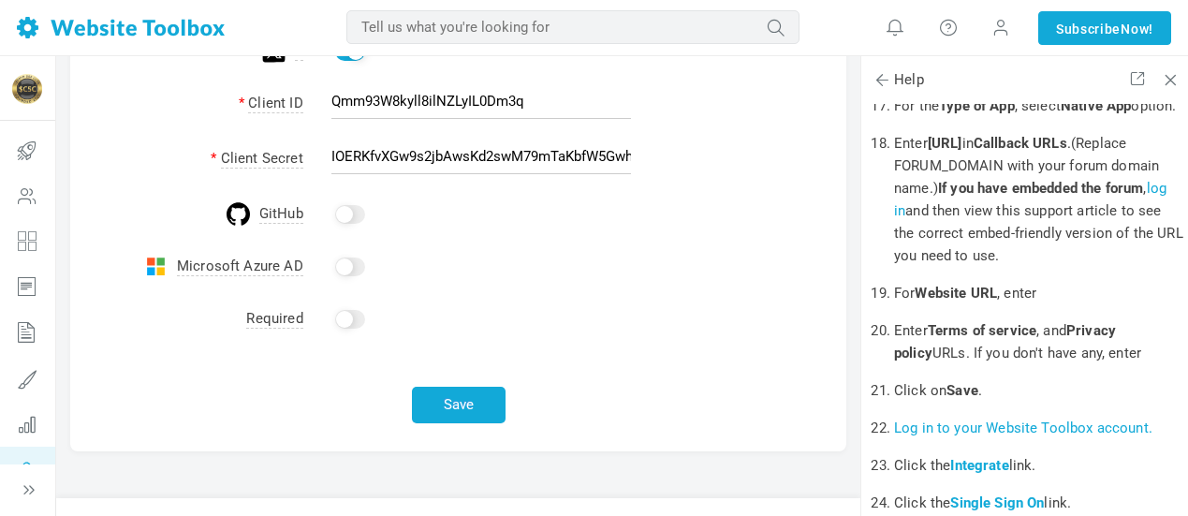
click at [916, 219] on link "log in" at bounding box center [1030, 199] width 272 height 39
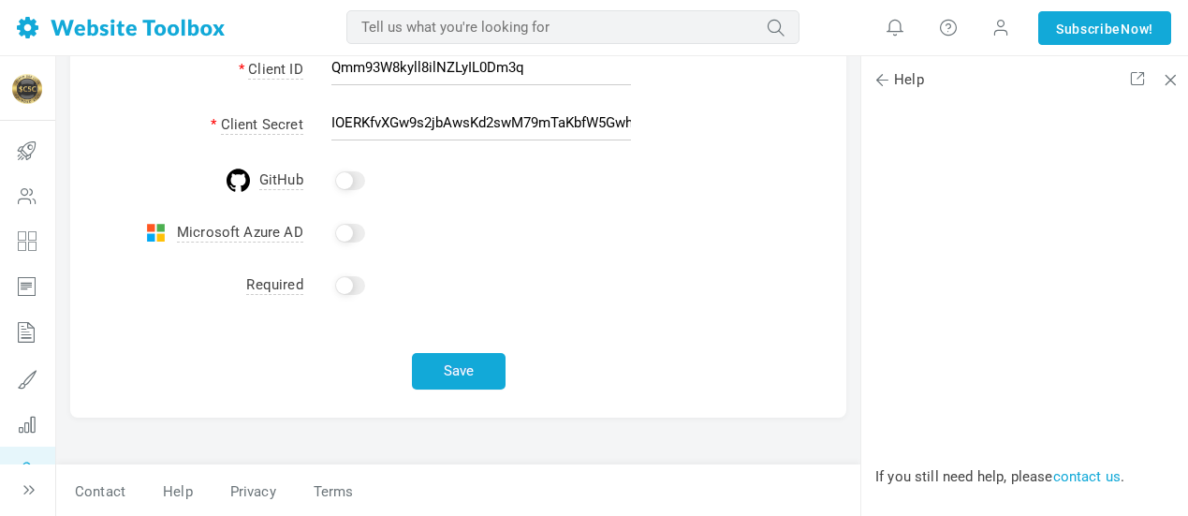
scroll to position [597, 0]
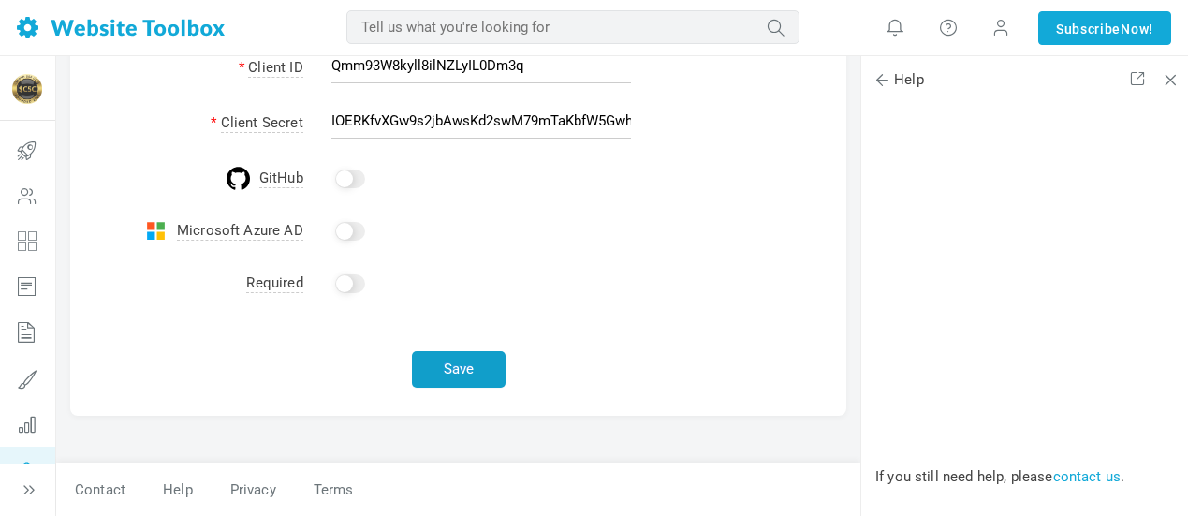
click at [446, 371] on button "Save" at bounding box center [459, 369] width 94 height 37
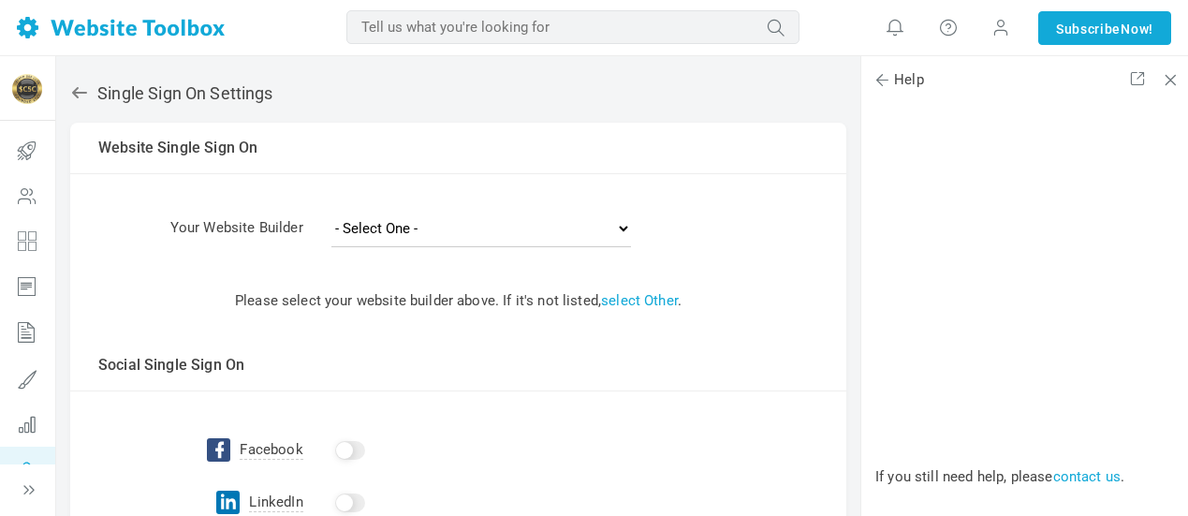
scroll to position [0, 0]
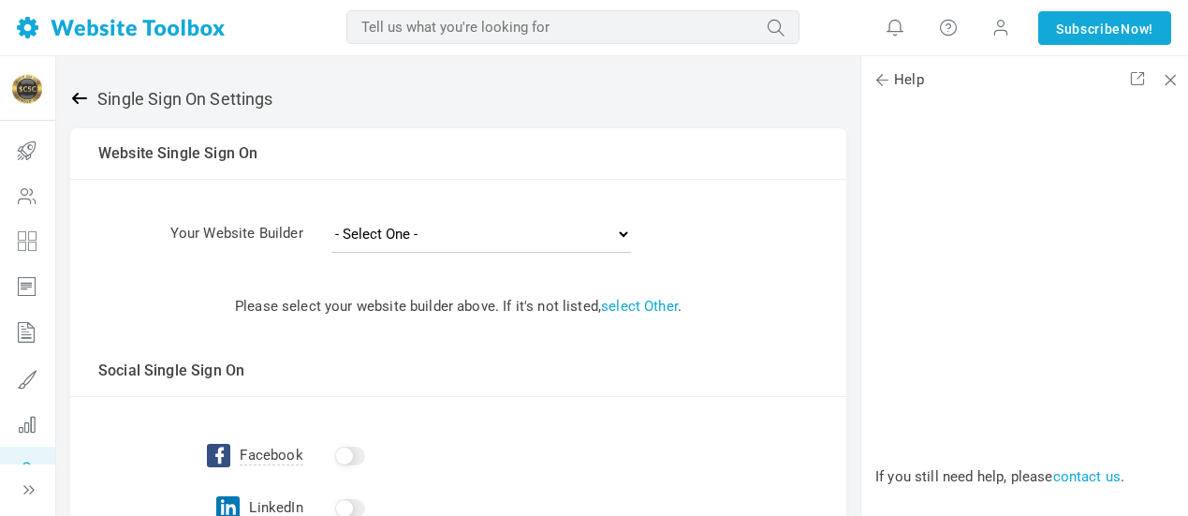
click at [80, 92] on icon at bounding box center [79, 98] width 19 height 19
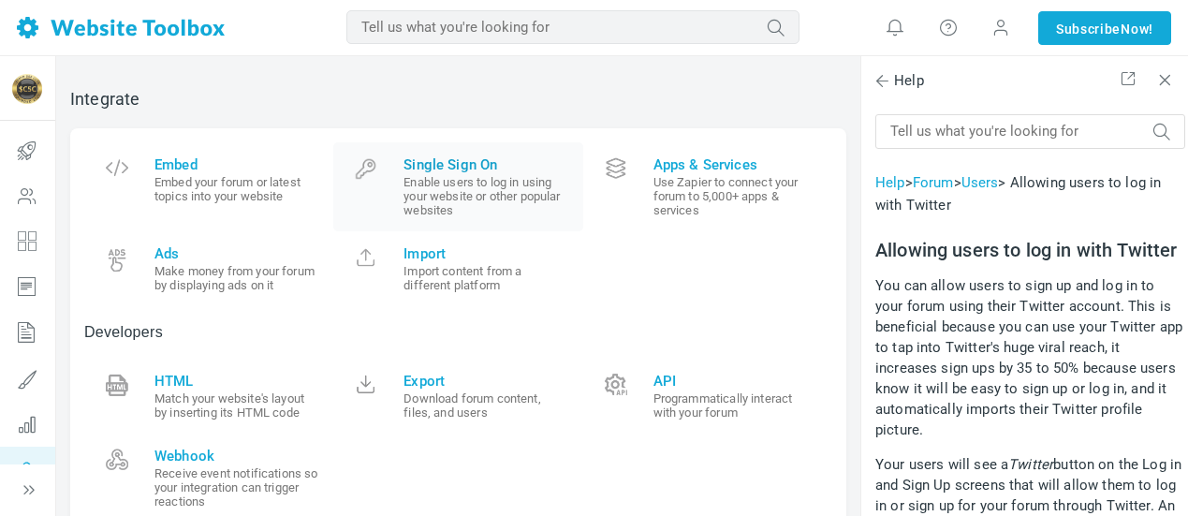
scroll to position [2060, 0]
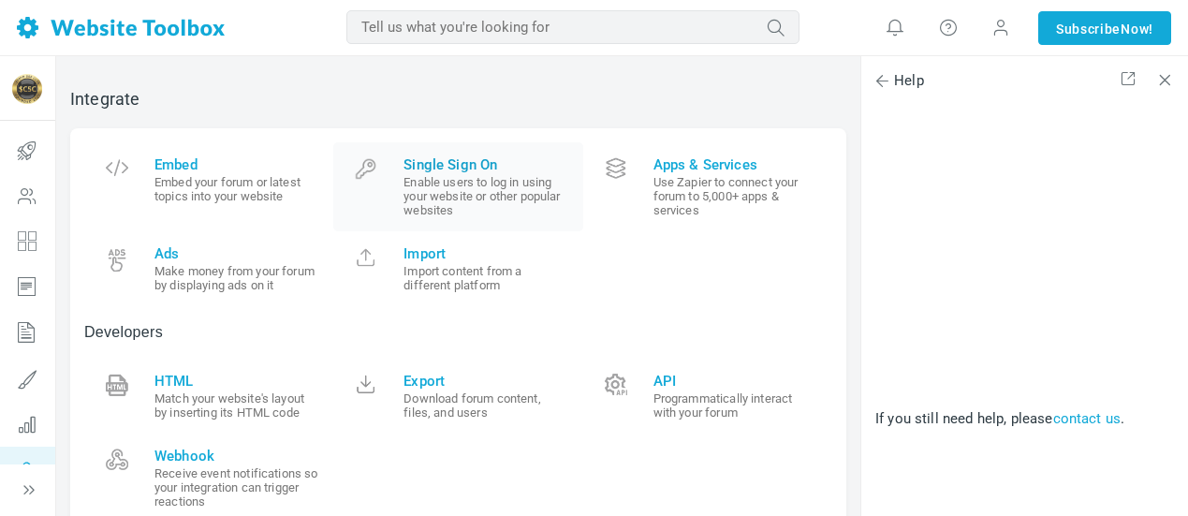
click at [446, 165] on span "Single Sign On" at bounding box center [485, 164] width 165 height 17
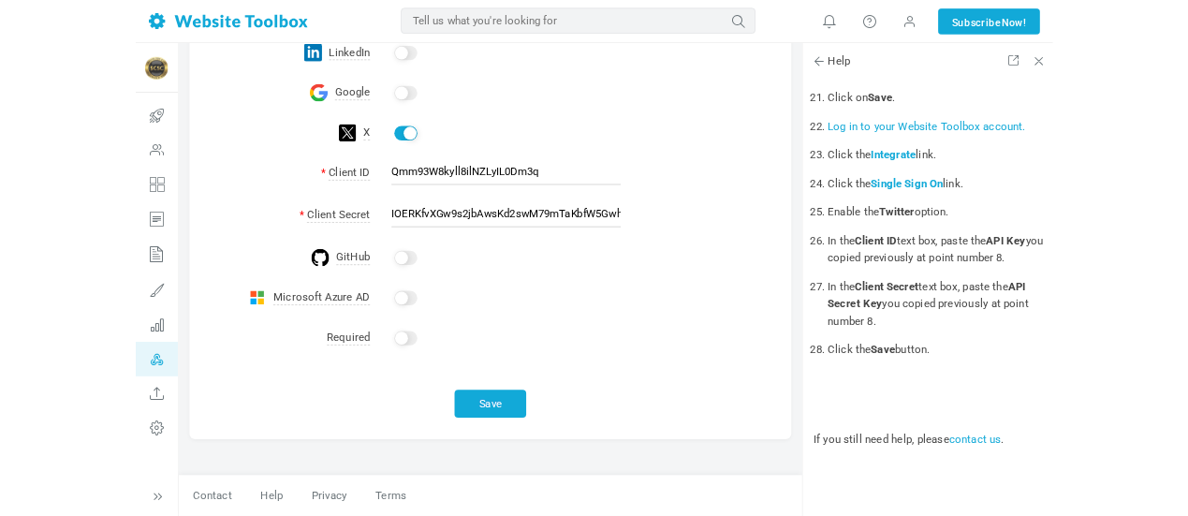
scroll to position [2060, 0]
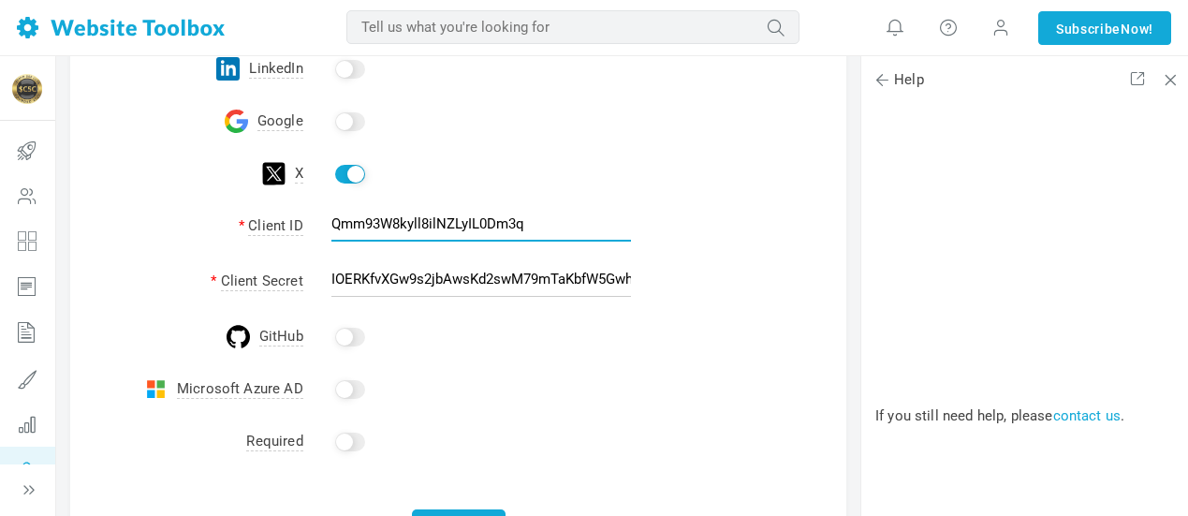
drag, startPoint x: 335, startPoint y: 222, endPoint x: 706, endPoint y: 223, distance: 370.7
click at [706, 223] on td "Qmm93W8kyll8ilNZLyIL0Dm3q" at bounding box center [574, 227] width 543 height 55
paste input "RVVpRDFVNXNPeWxUWk1qSTZkaEQ6MTpjaQ"
type input "RVVpRDFVNXNPeWxUWk1qSTZkaEQ6MTpjaQ"
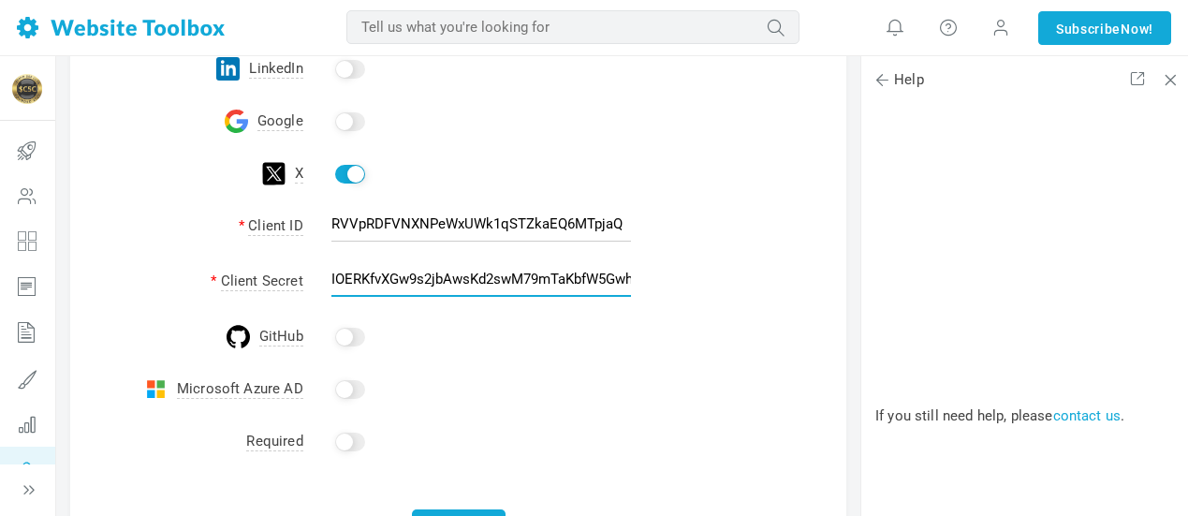
scroll to position [0, 110]
drag, startPoint x: 542, startPoint y: 276, endPoint x: 754, endPoint y: 274, distance: 211.6
click at [754, 274] on td "IOERKfvXGw9s2jbAwsKd2swM79mTaKbfW5GwhQTLwZ9nh3jR0y" at bounding box center [574, 283] width 543 height 55
type input "I"
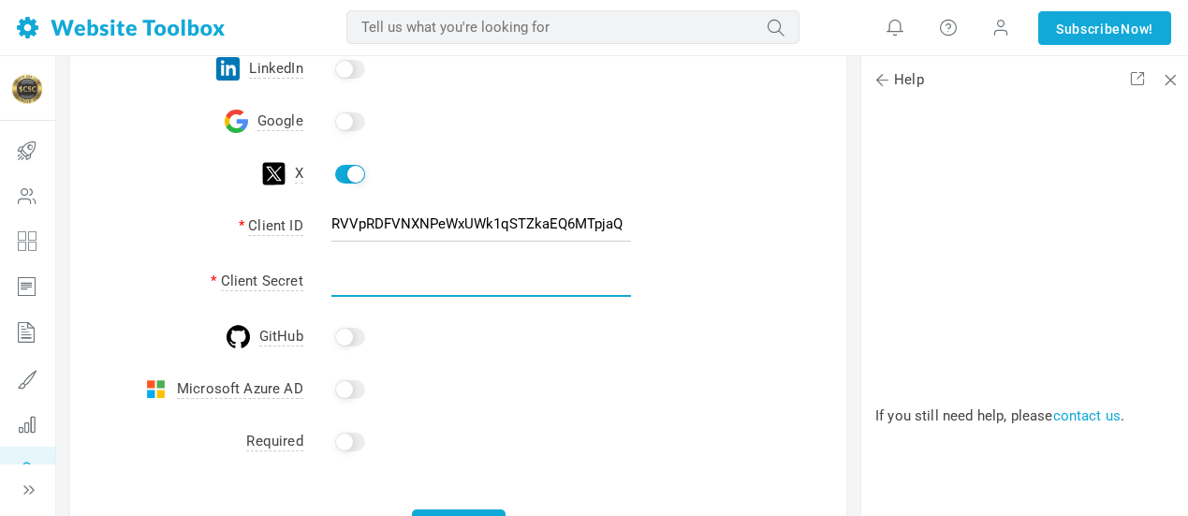
paste input "tYzyt_F0IqseNsFdAnjLSpbC8XessfpoorTKDa3IrGf35wP7d-"
type input "tYzyt_F0IqseNsFdAnjLSpbC8XessfpoorTKDa3IrGf35wP7d-"
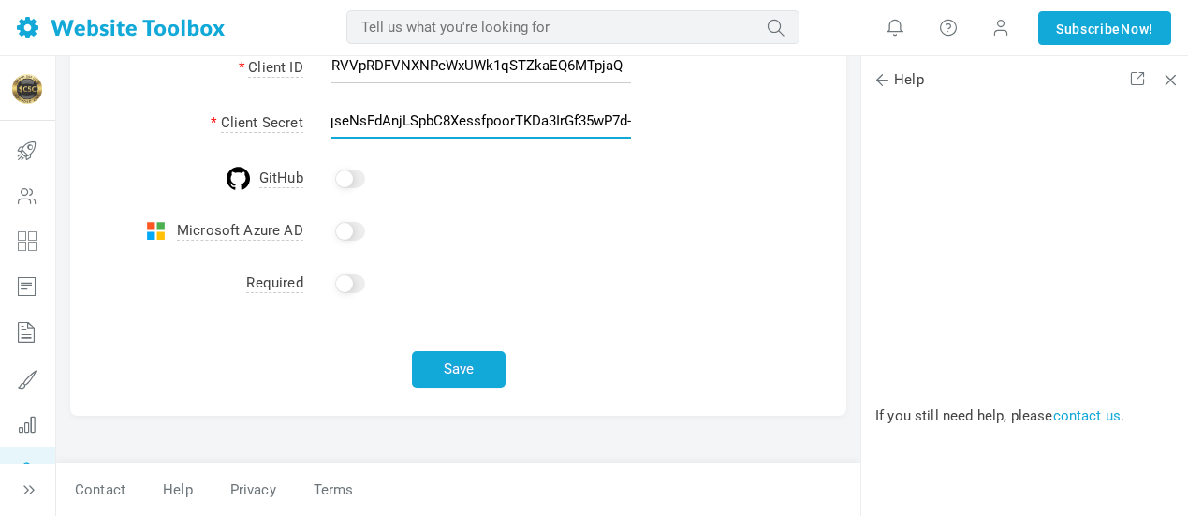
drag, startPoint x: 493, startPoint y: 122, endPoint x: 741, endPoint y: 126, distance: 248.1
click at [741, 126] on td "tYzyt_F0IqseNsFdAnjLSpbC8XessfpoorTKDa3IrGf35wP7d-" at bounding box center [574, 124] width 543 height 55
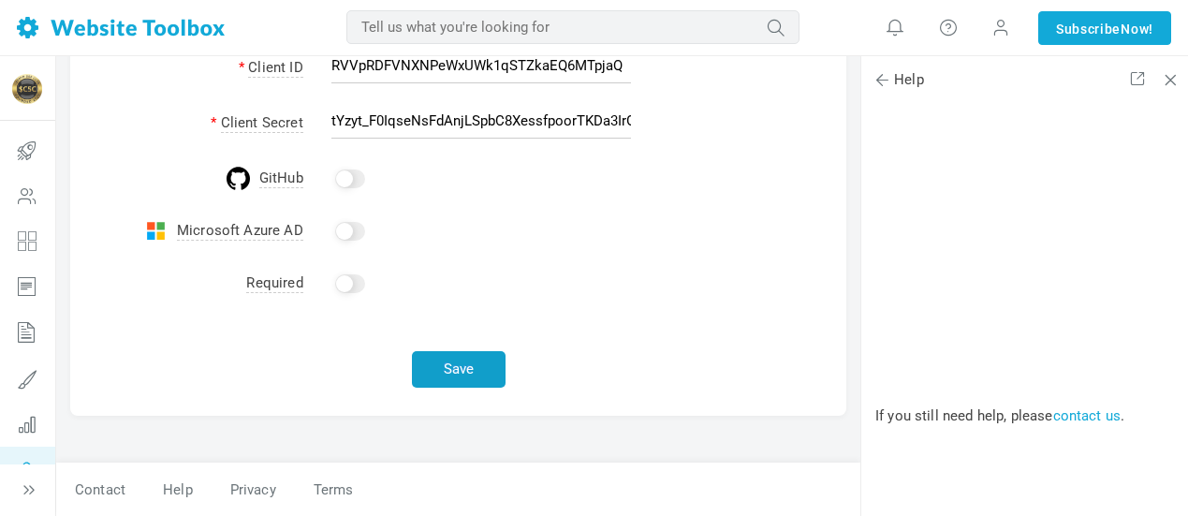
click at [460, 368] on button "Save" at bounding box center [459, 369] width 94 height 37
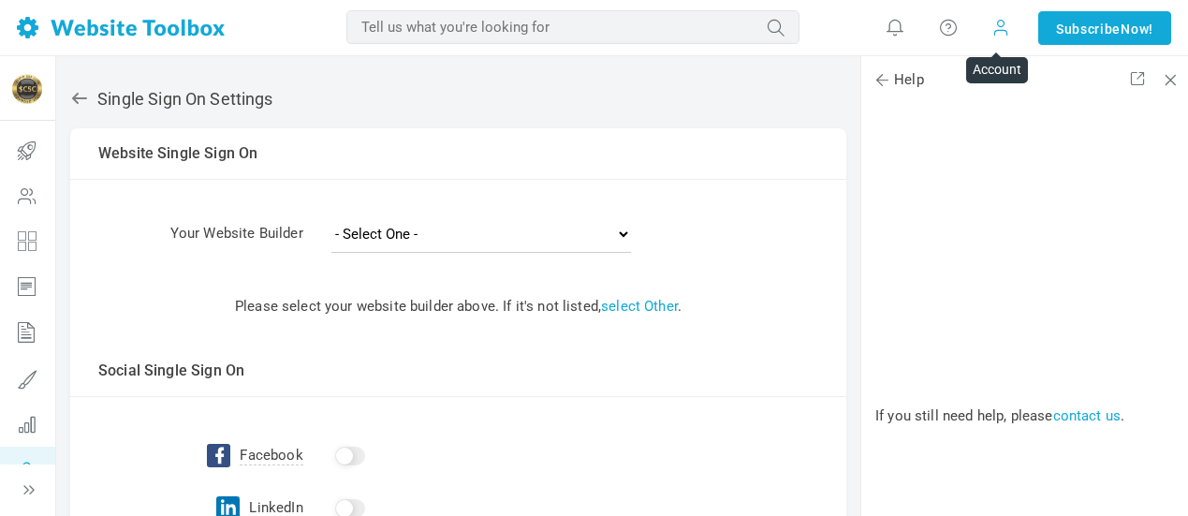
click at [994, 29] on span at bounding box center [1000, 27] width 19 height 21
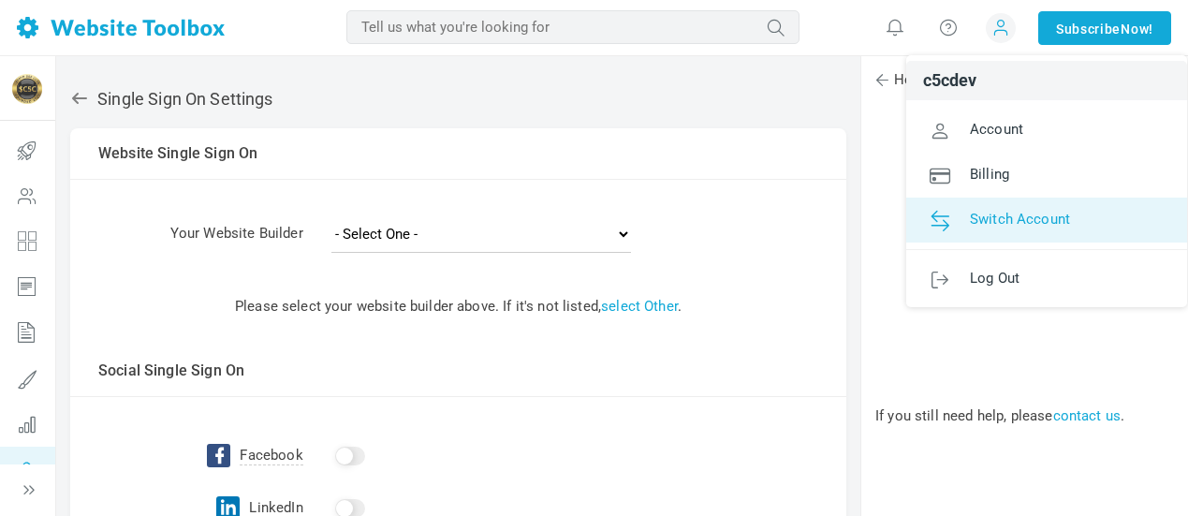
click at [1031, 220] on span "Switch Account" at bounding box center [1020, 218] width 100 height 17
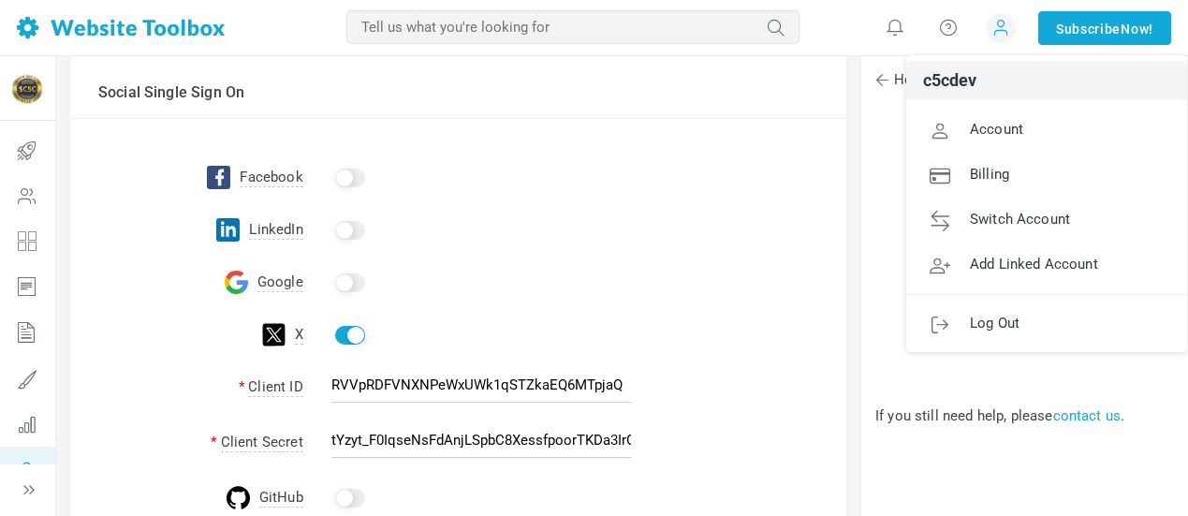
scroll to position [281, 0]
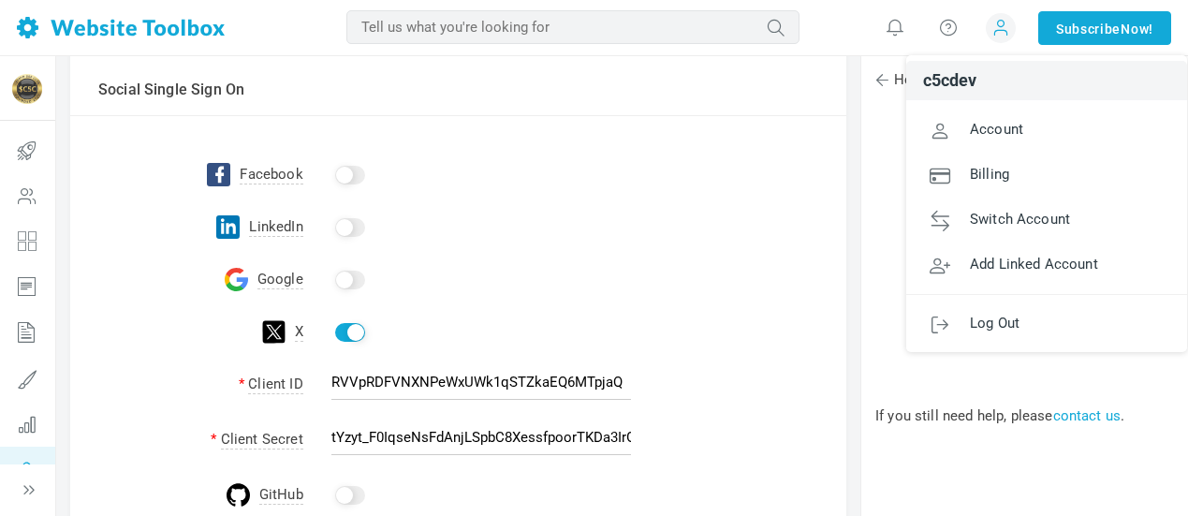
click at [356, 280] on input "checkbox" at bounding box center [350, 280] width 30 height 19
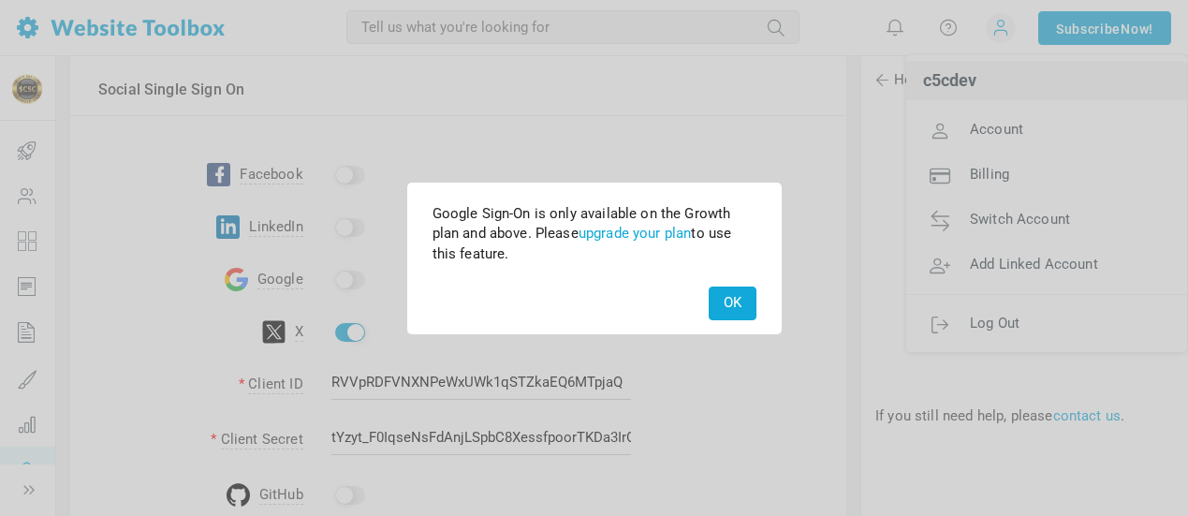
click at [724, 291] on button "OK" at bounding box center [733, 302] width 48 height 33
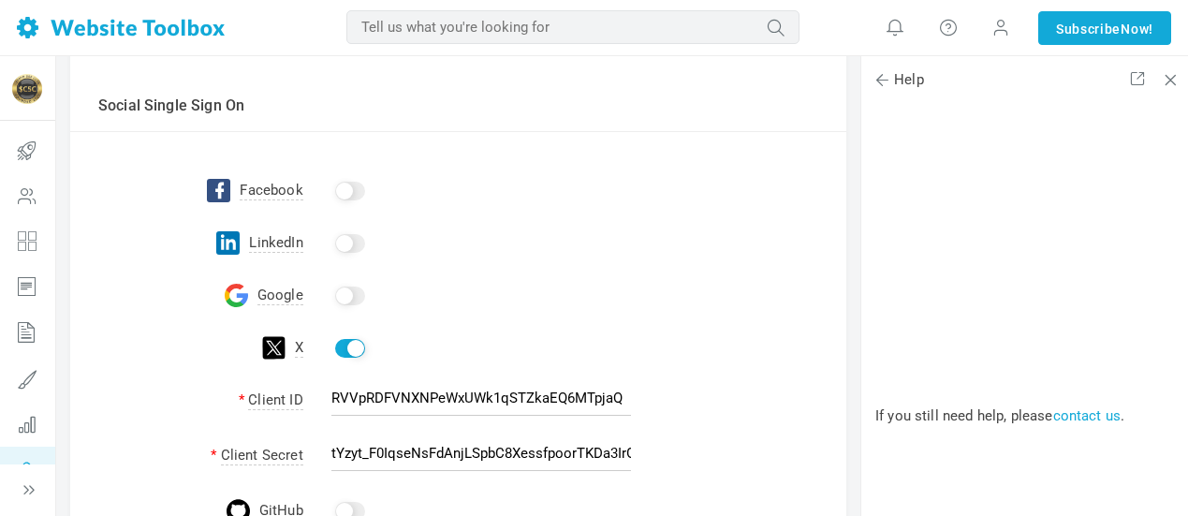
scroll to position [187, 0]
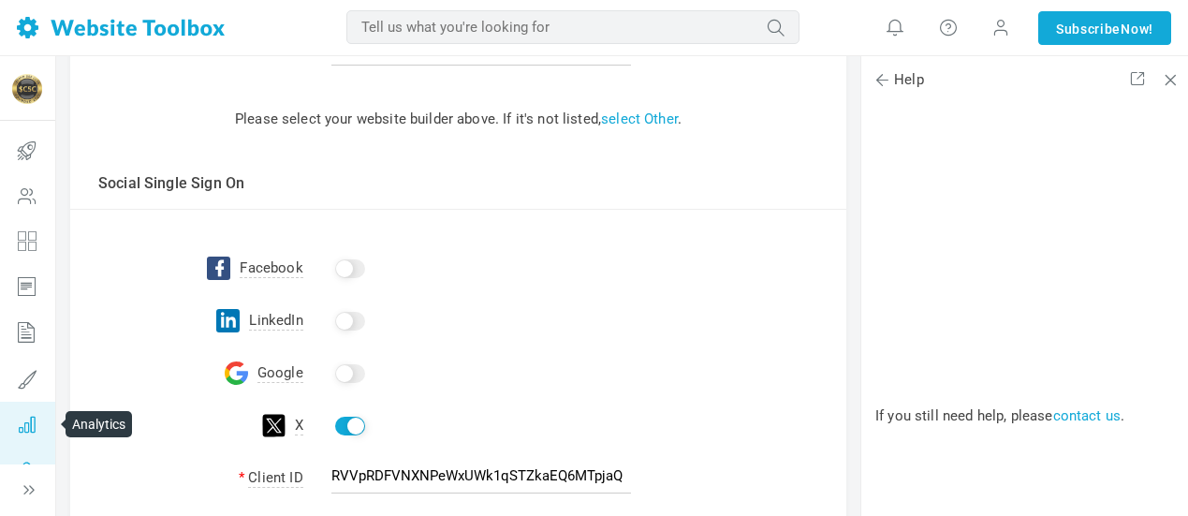
click at [30, 425] on icon at bounding box center [27, 424] width 56 height 45
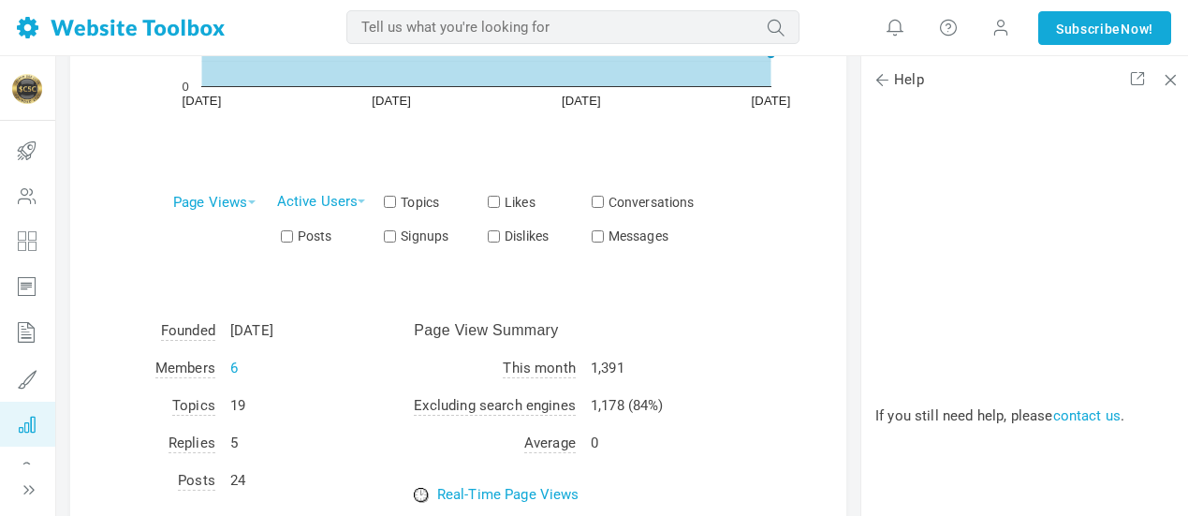
scroll to position [468, 0]
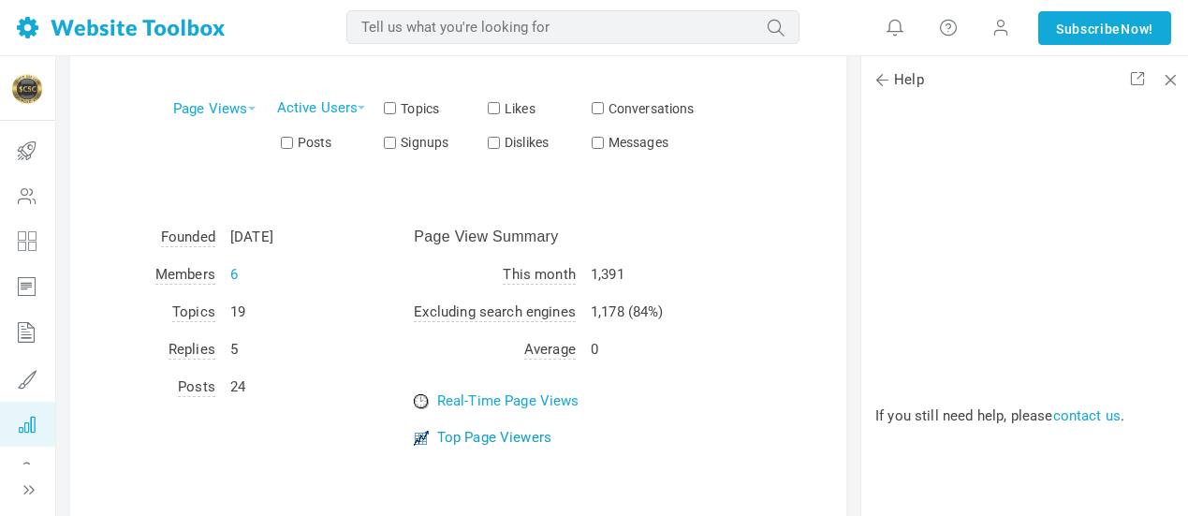
click at [529, 435] on link "Top Page Viewers" at bounding box center [494, 437] width 114 height 17
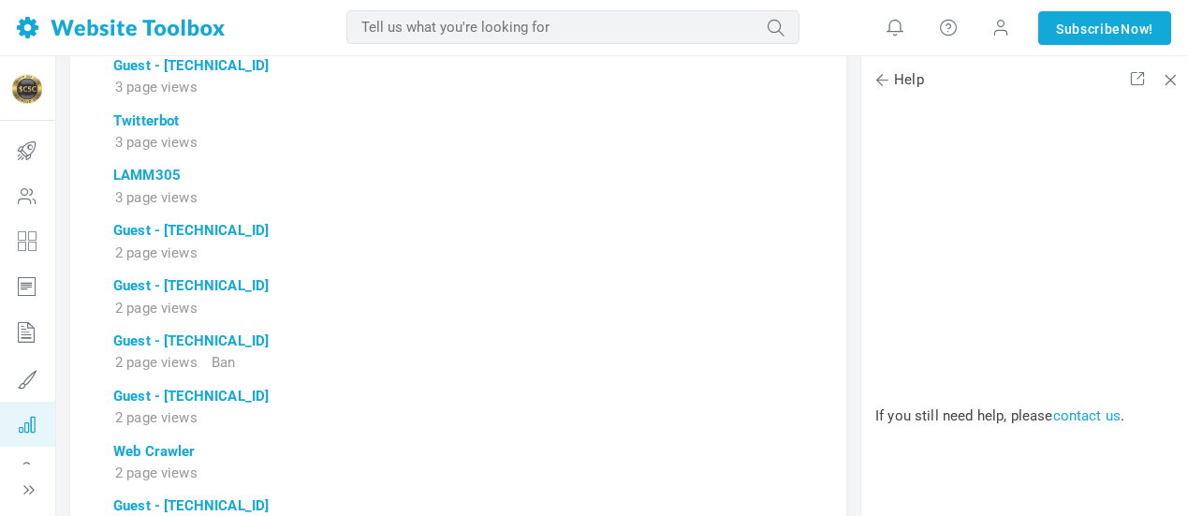
scroll to position [2060, 0]
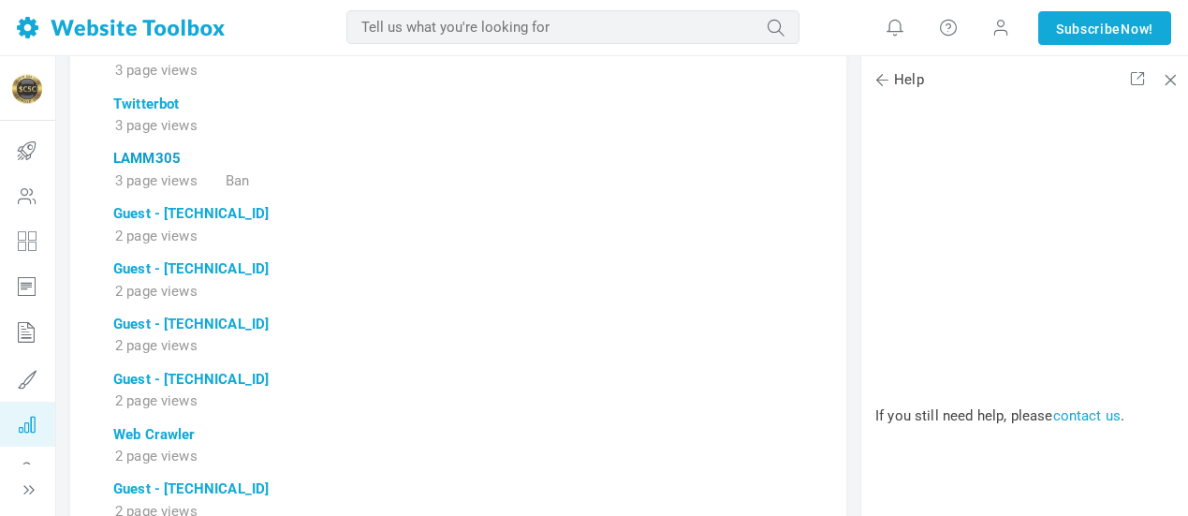
click at [142, 160] on link "LAMM305" at bounding box center [146, 158] width 67 height 17
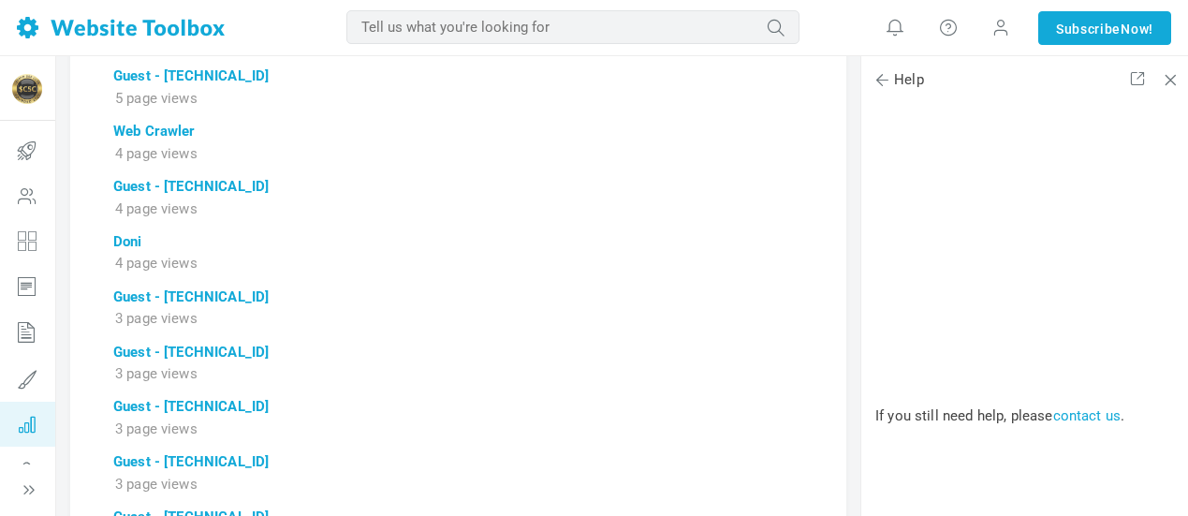
scroll to position [1404, 0]
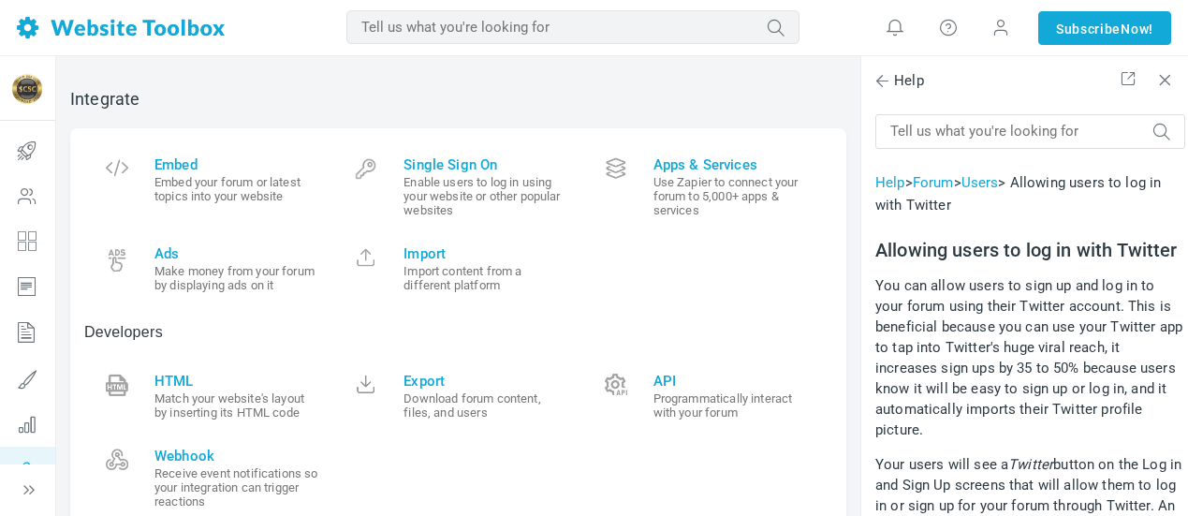
scroll to position [2060, 0]
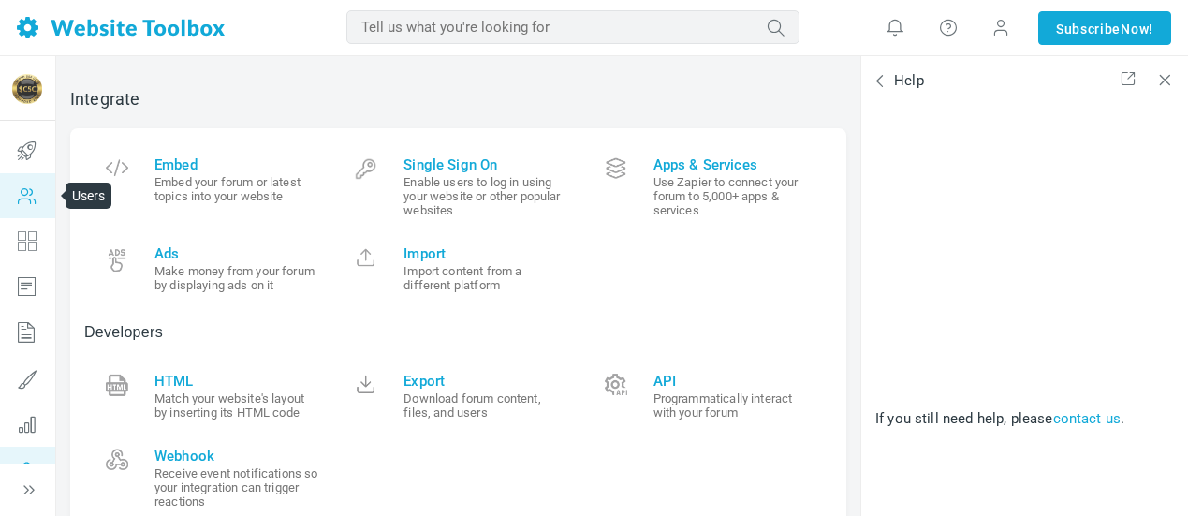
click at [35, 195] on icon at bounding box center [27, 195] width 56 height 45
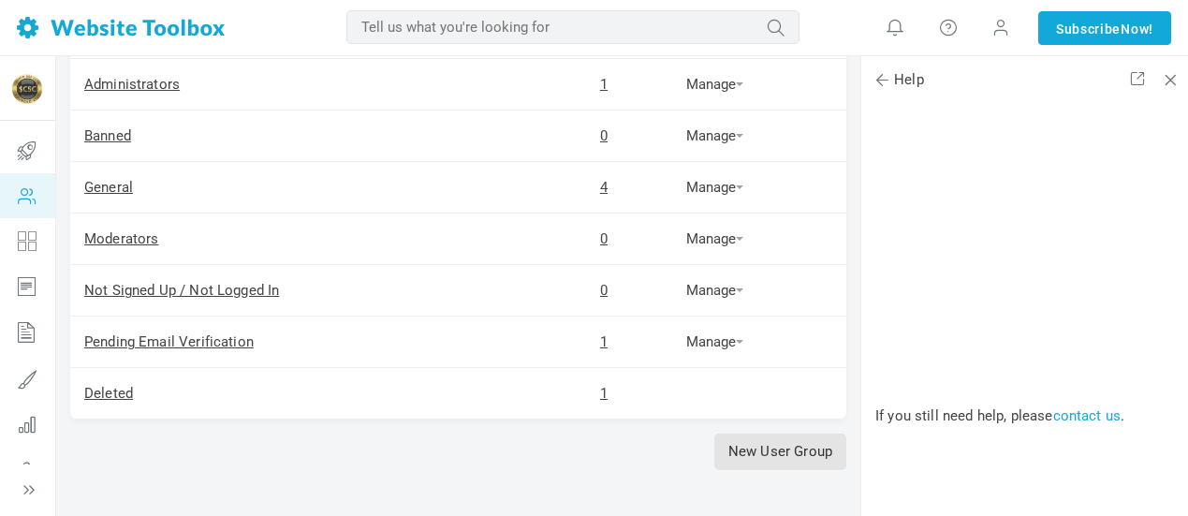
scroll to position [94, 0]
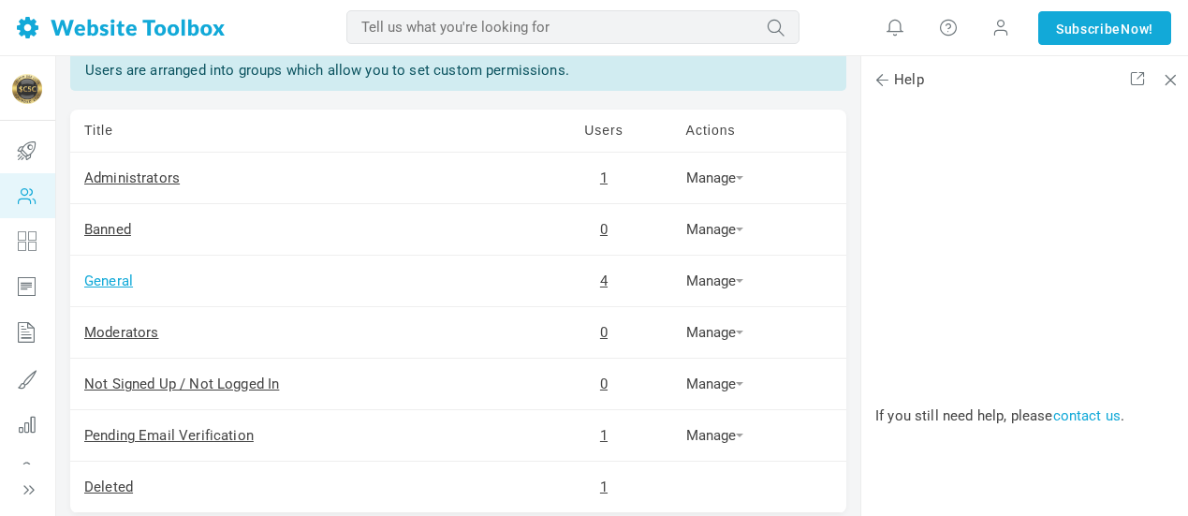
click at [122, 285] on link "General" at bounding box center [108, 280] width 49 height 17
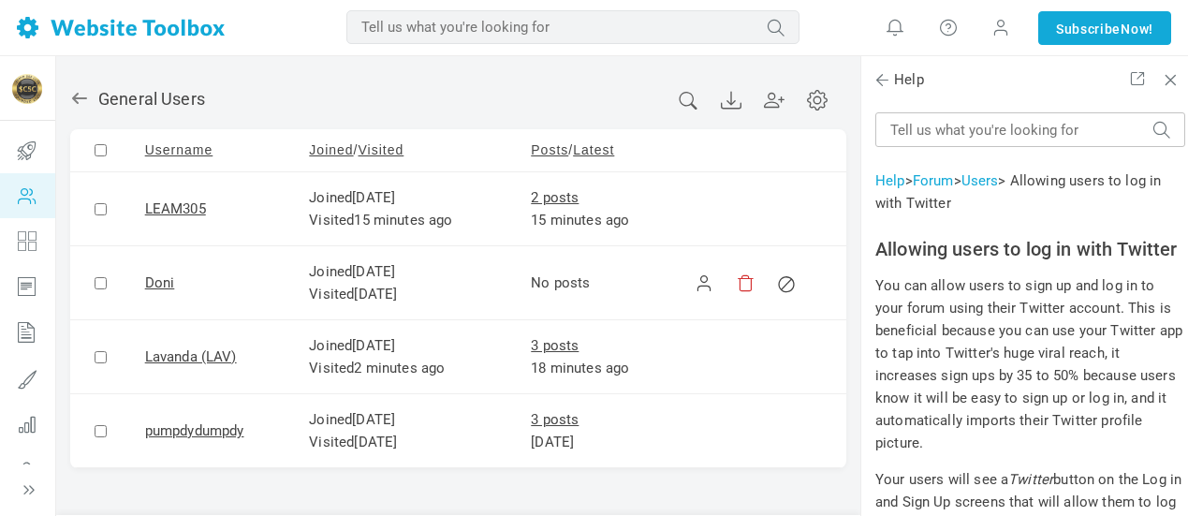
scroll to position [2060, 0]
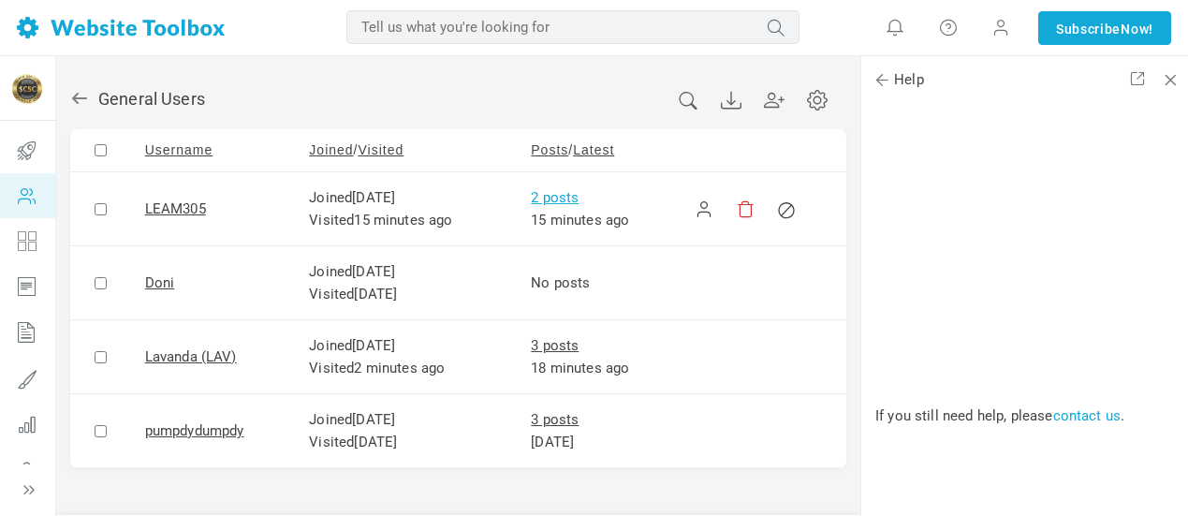
click at [564, 197] on link "2 posts" at bounding box center [555, 197] width 48 height 17
